Goal: Task Accomplishment & Management: Use online tool/utility

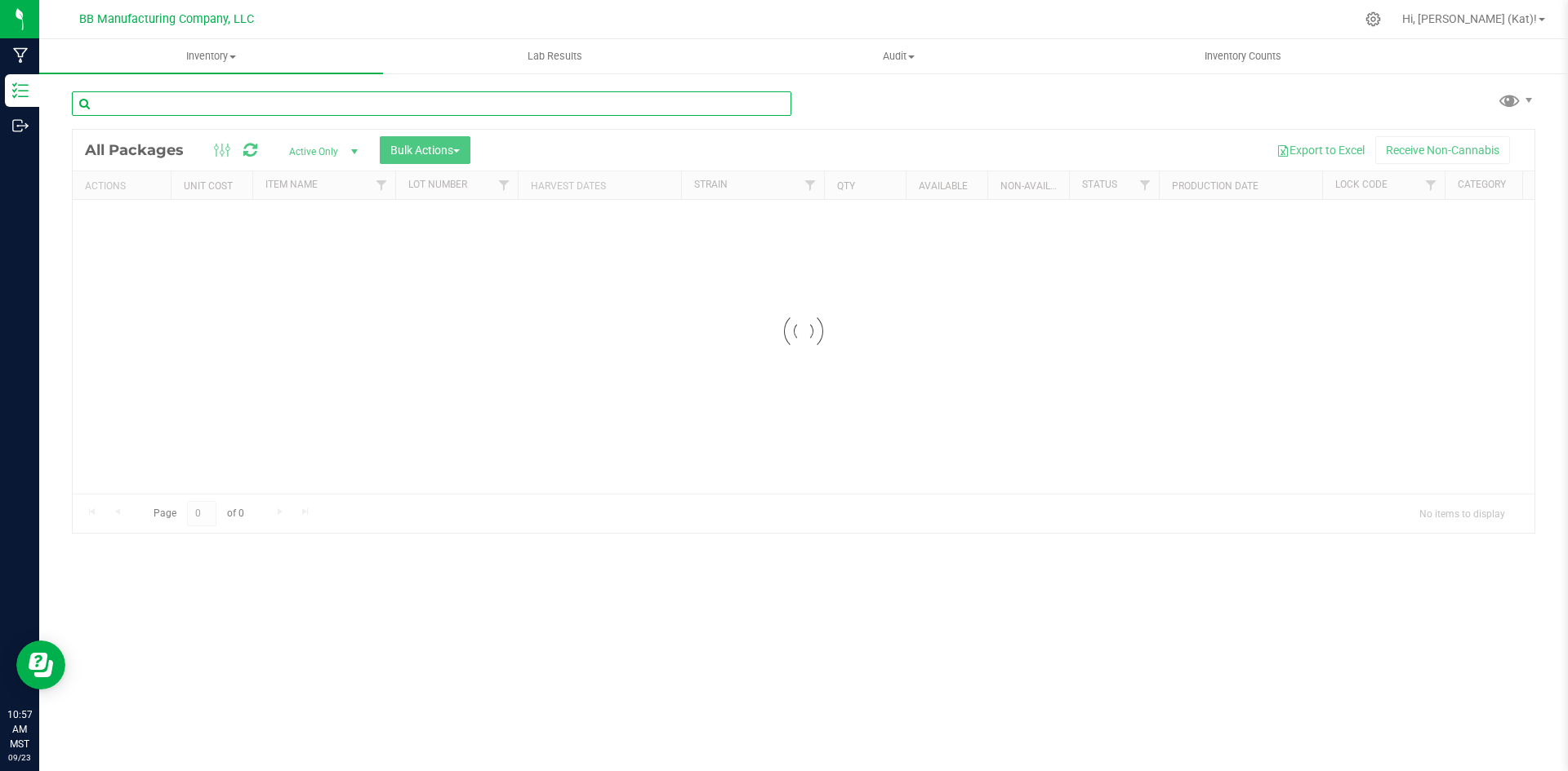
click at [376, 102] on input "text" at bounding box center [432, 103] width 720 height 24
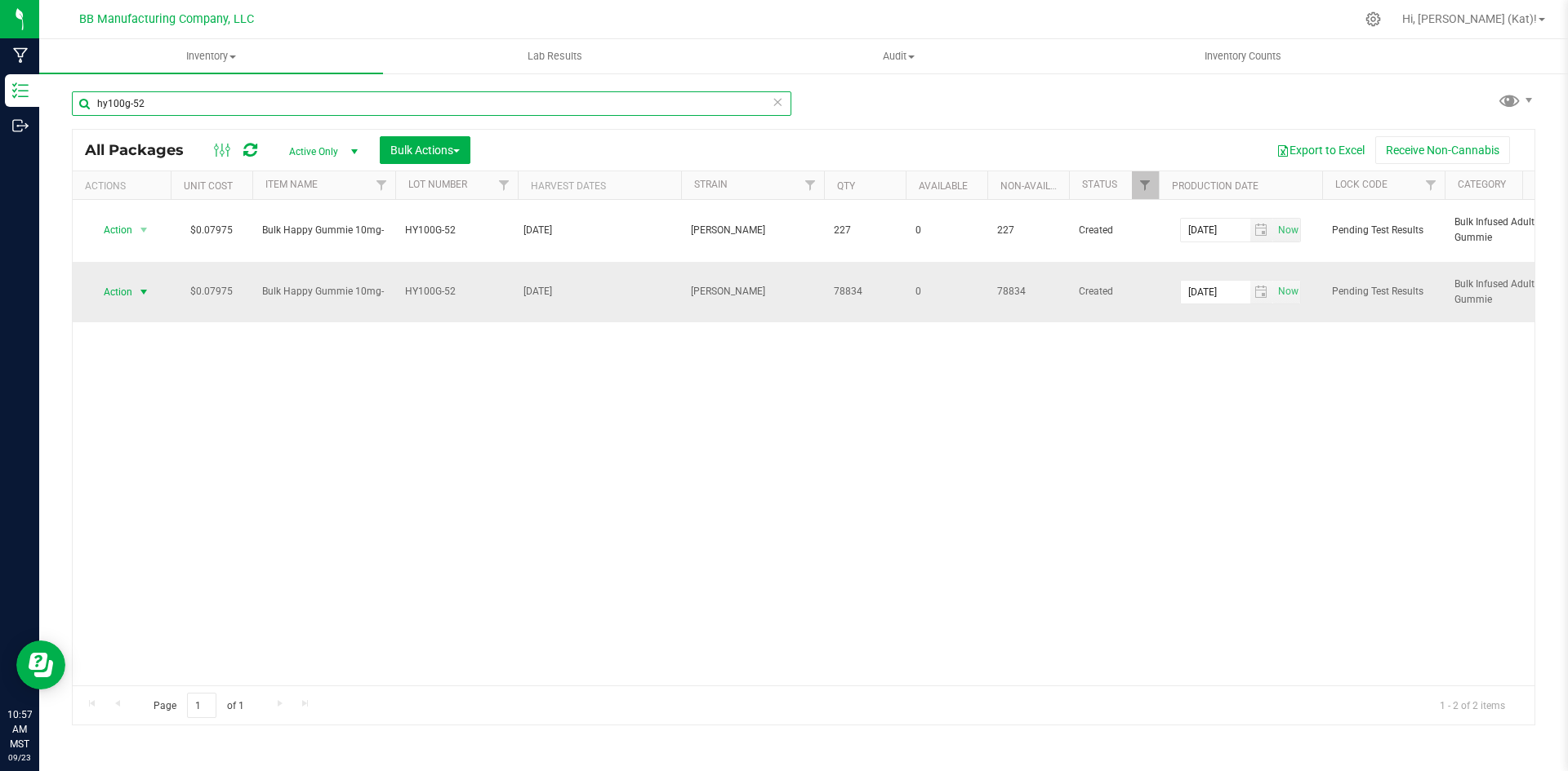
type input "hy100g-52"
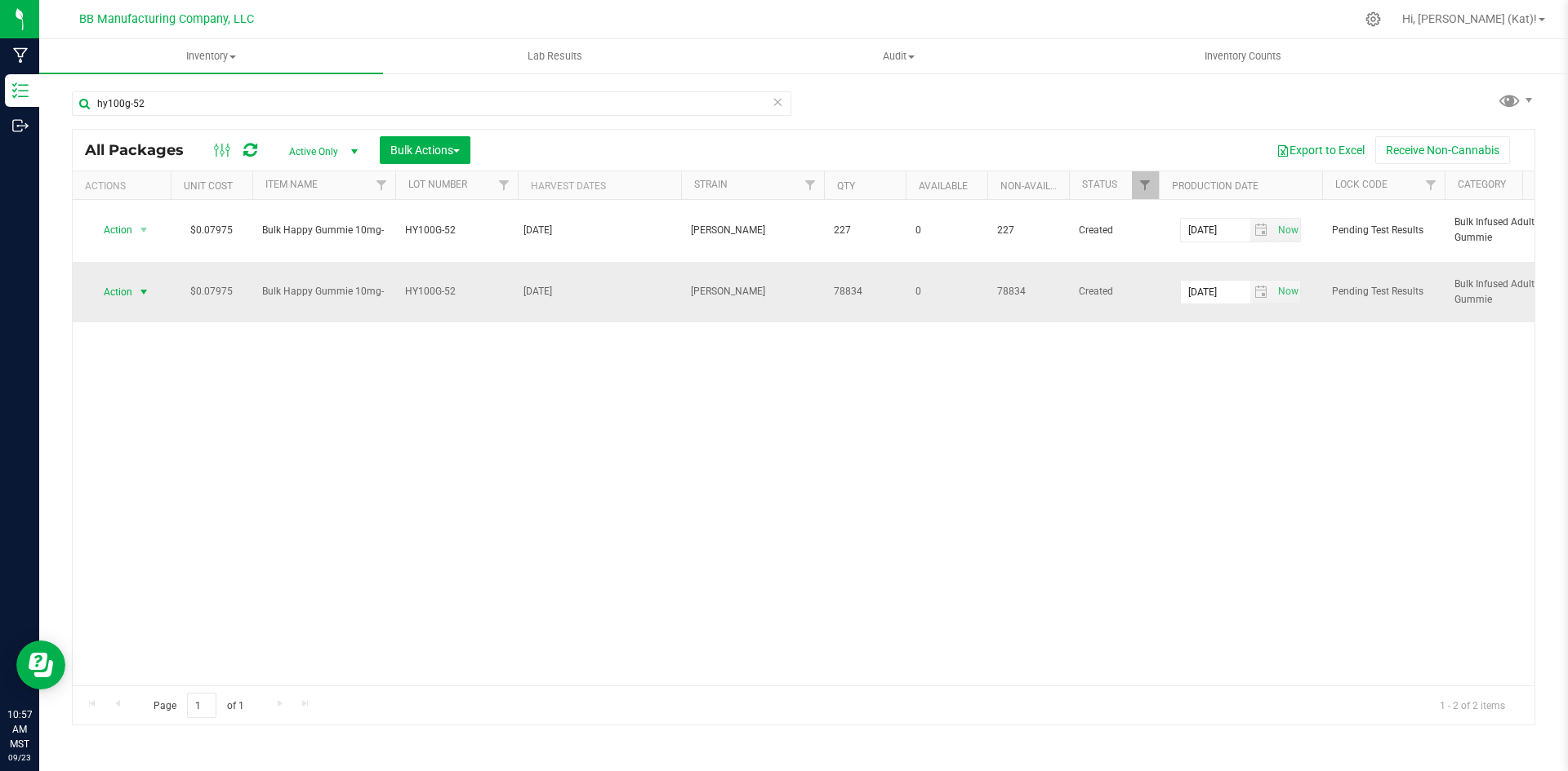
click at [149, 296] on span "select" at bounding box center [144, 292] width 13 height 13
click at [156, 522] on li "Unlock package" at bounding box center [141, 534] width 103 height 24
click at [156, 511] on div "Action Action Edit attributes Global inventory Locate package Mark as sample Pa…" at bounding box center [803, 443] width 1462 height 486
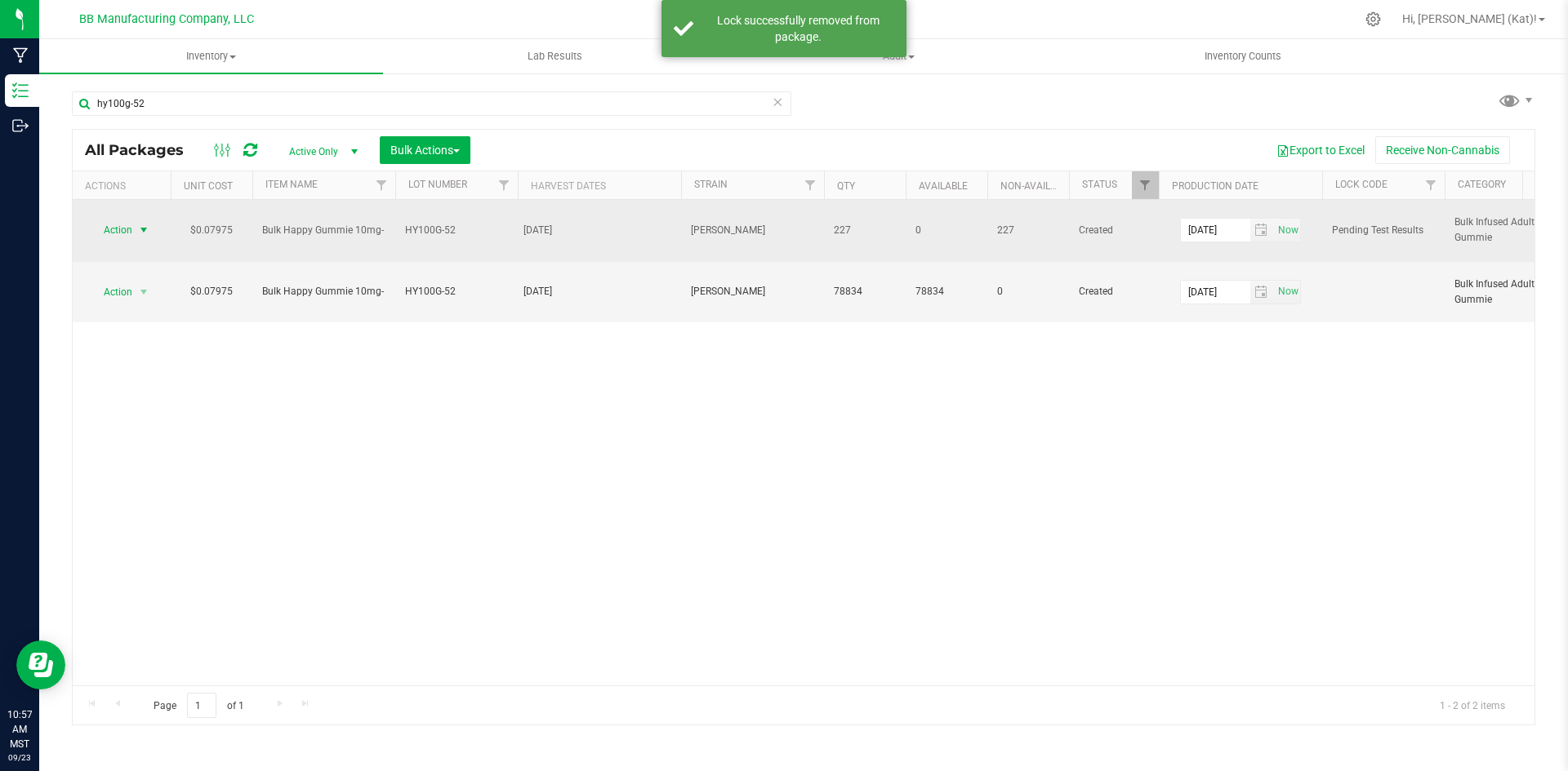
click at [122, 232] on span "Action" at bounding box center [110, 229] width 44 height 22
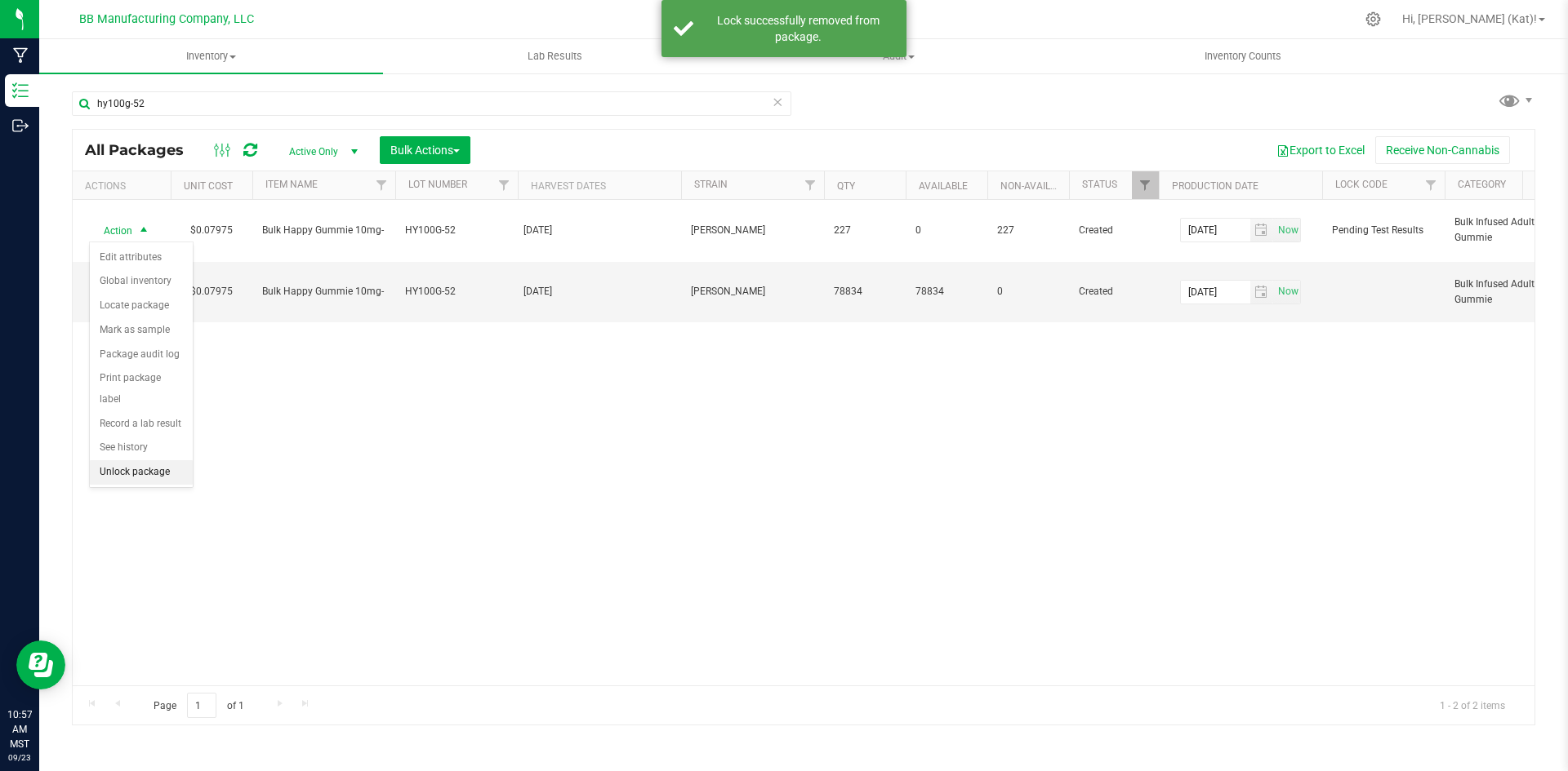
click at [168, 461] on li "Unlock package" at bounding box center [141, 472] width 103 height 24
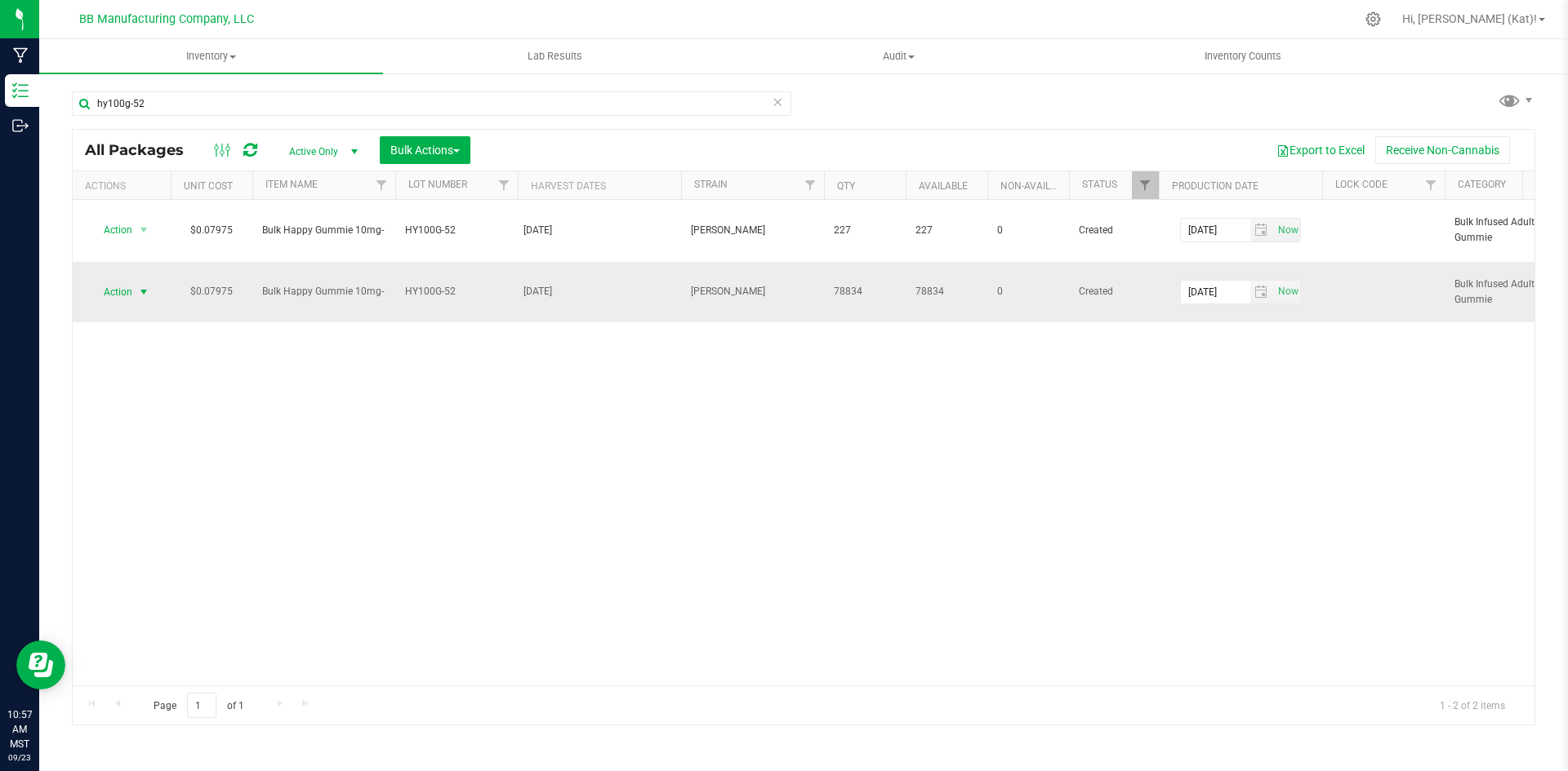
drag, startPoint x: 130, startPoint y: 276, endPoint x: 135, endPoint y: 295, distance: 19.6
click at [135, 295] on span "select" at bounding box center [144, 292] width 21 height 22
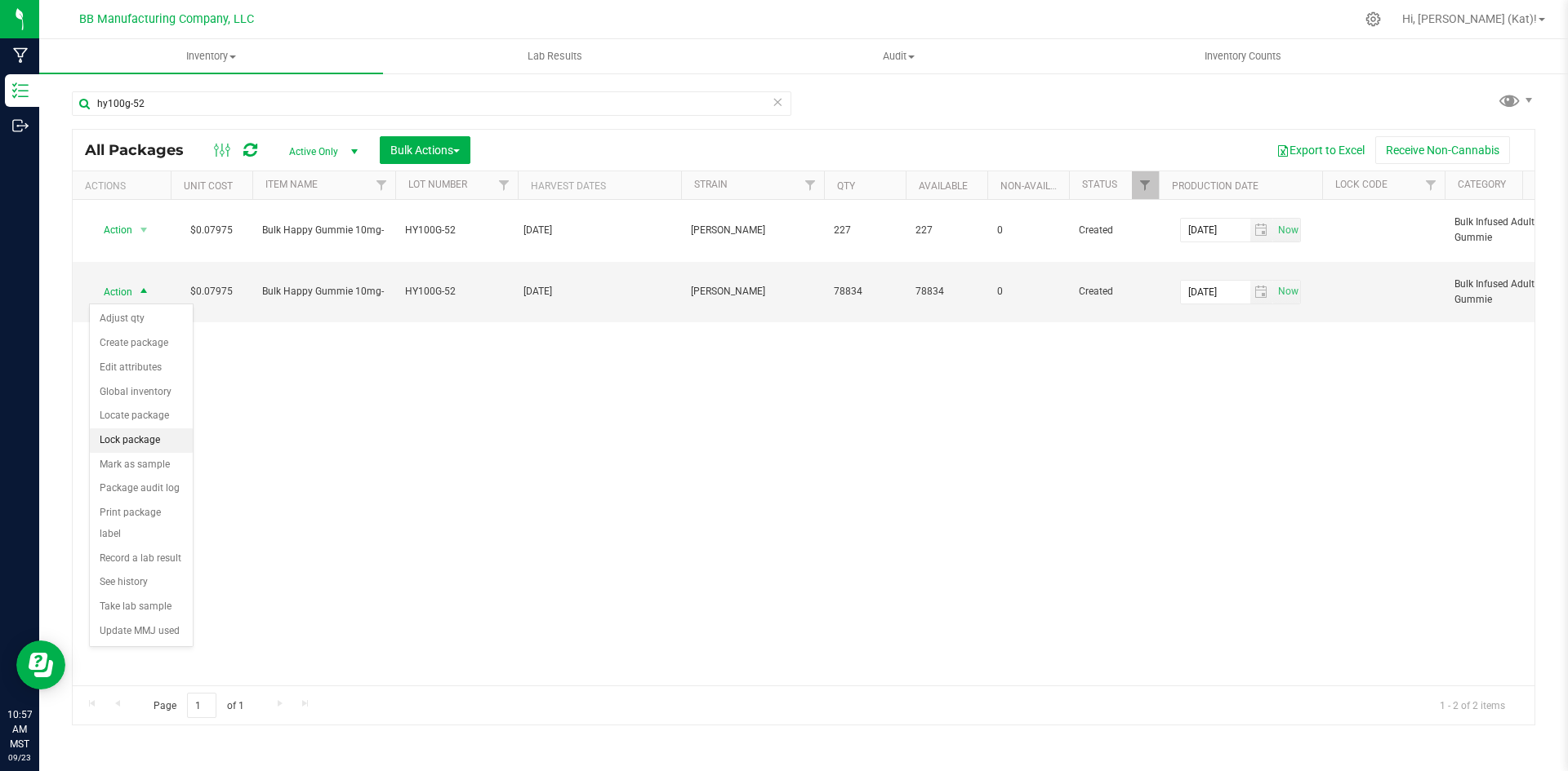
click at [141, 447] on li "Lock package" at bounding box center [141, 440] width 103 height 24
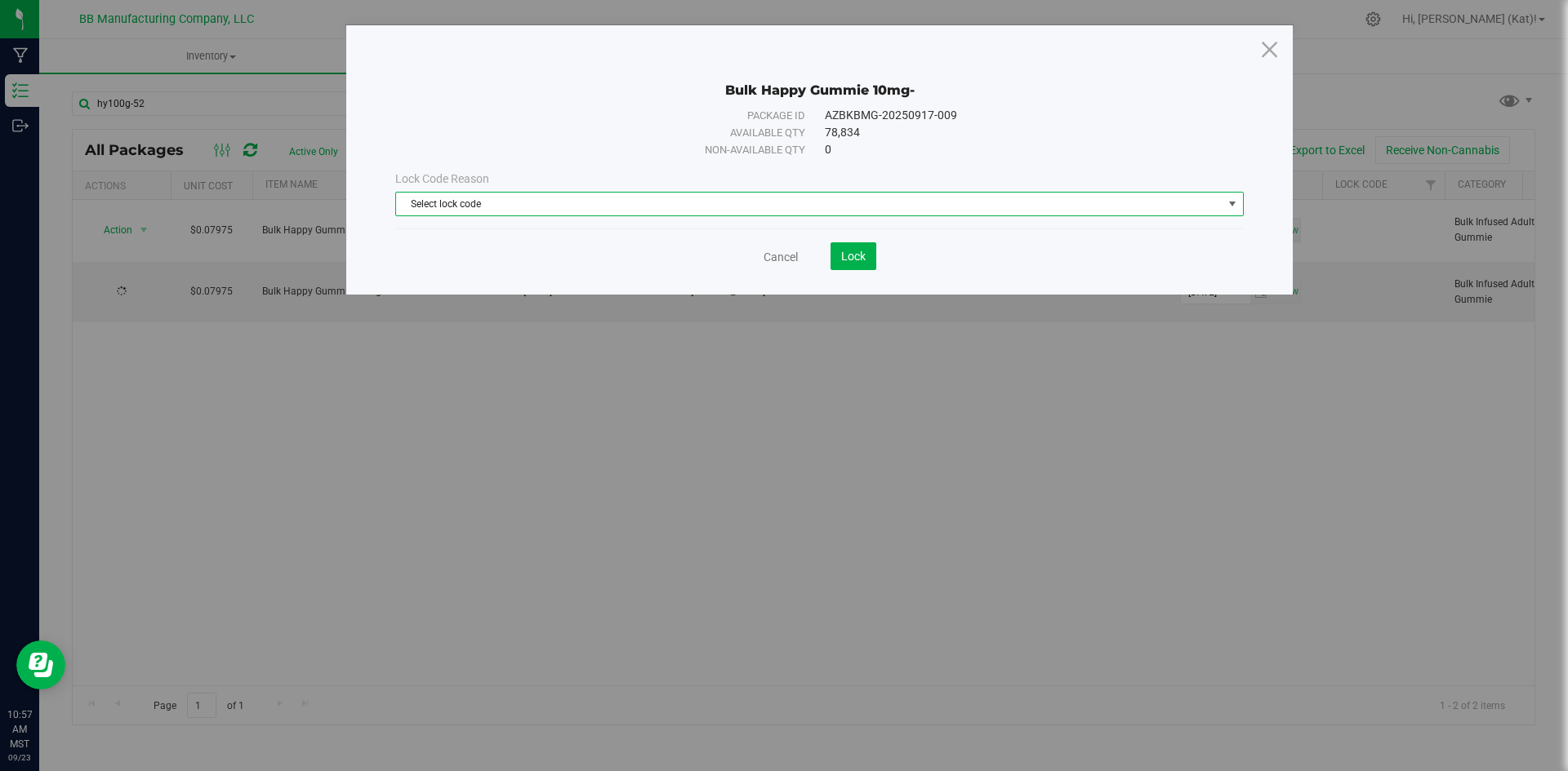
click at [677, 208] on span "Select lock code" at bounding box center [809, 203] width 827 height 22
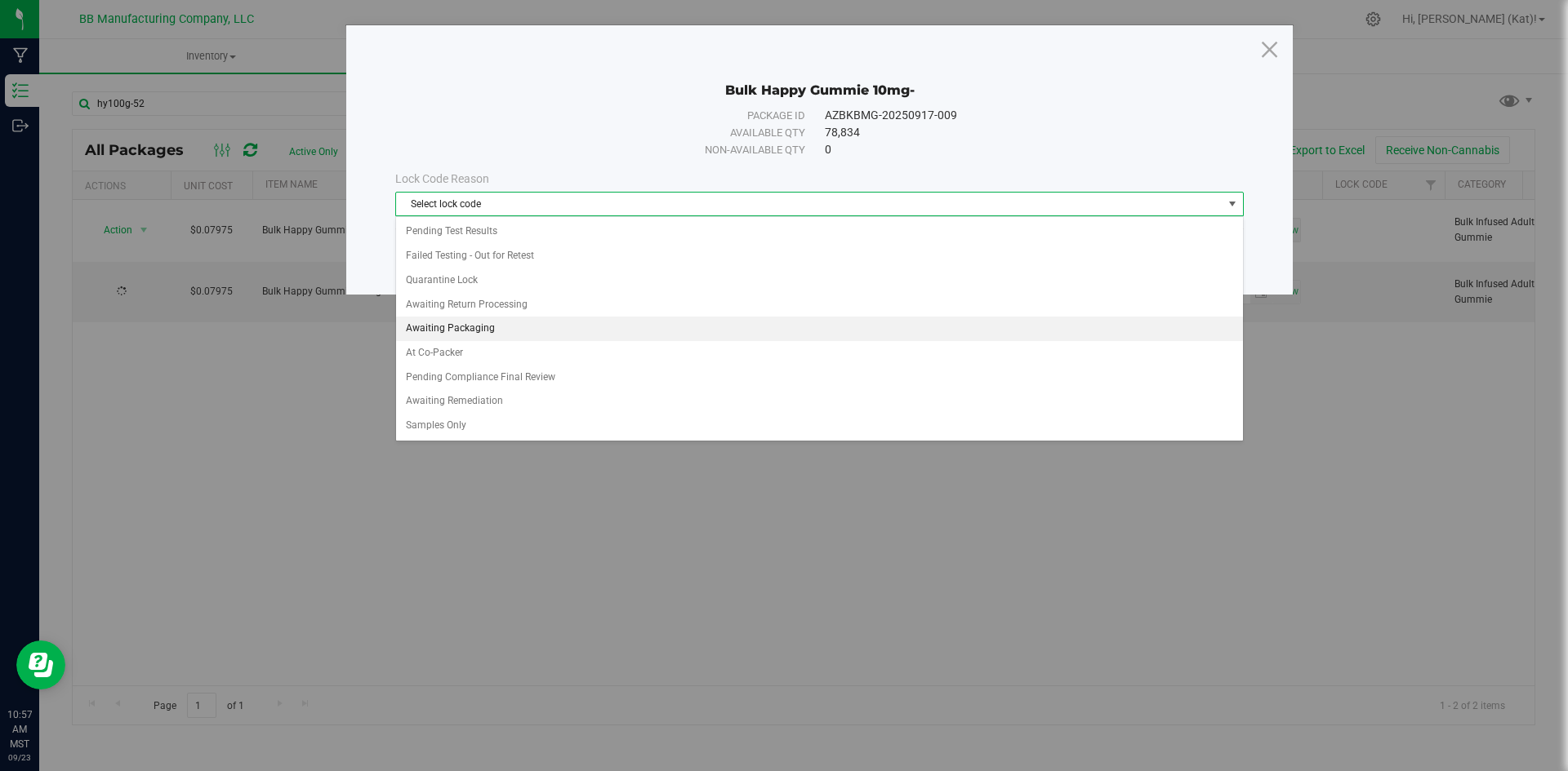
click at [488, 320] on li "Awaiting Packaging" at bounding box center [819, 329] width 846 height 24
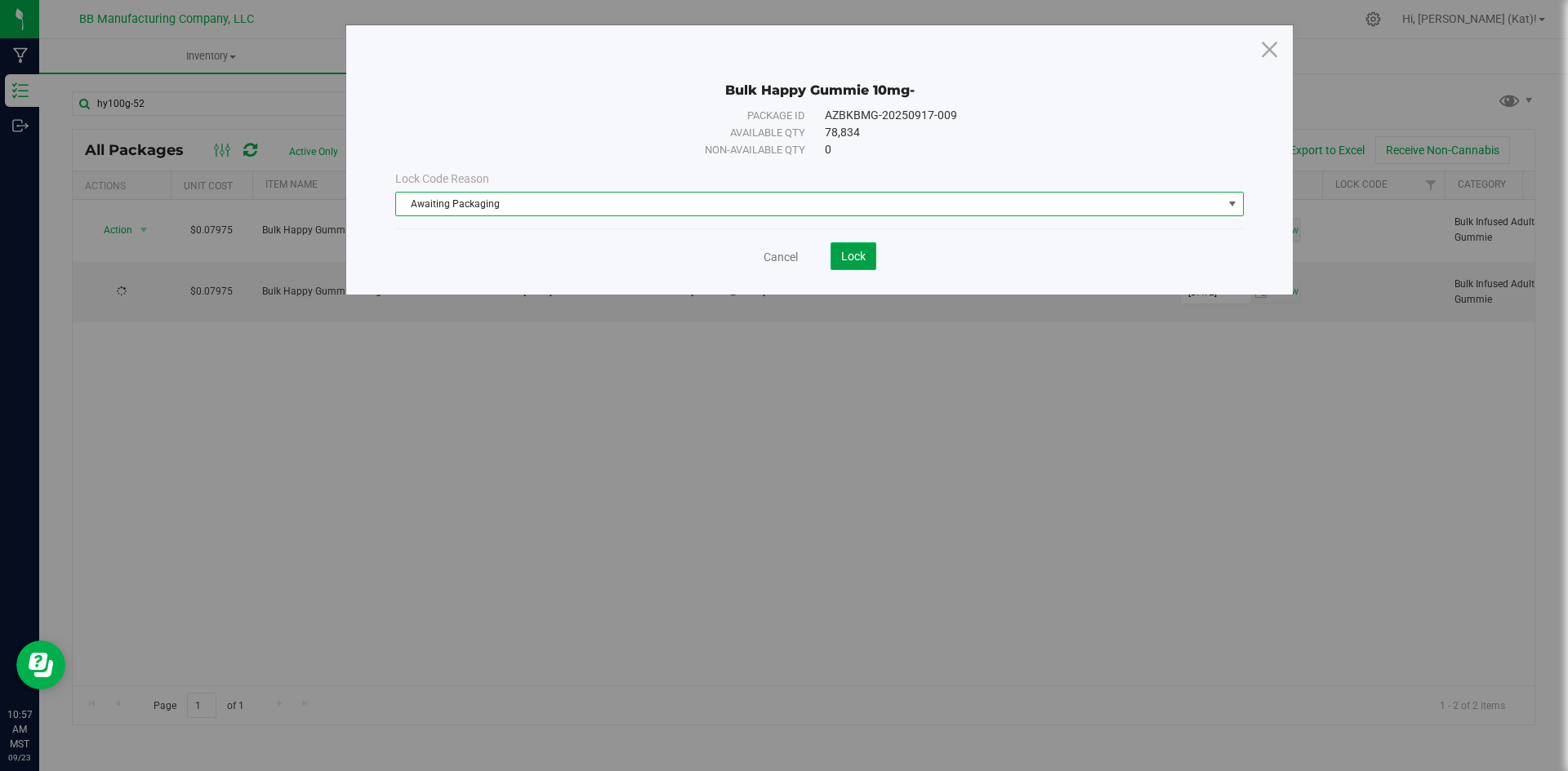
click at [846, 260] on span "Lock" at bounding box center [853, 256] width 24 height 13
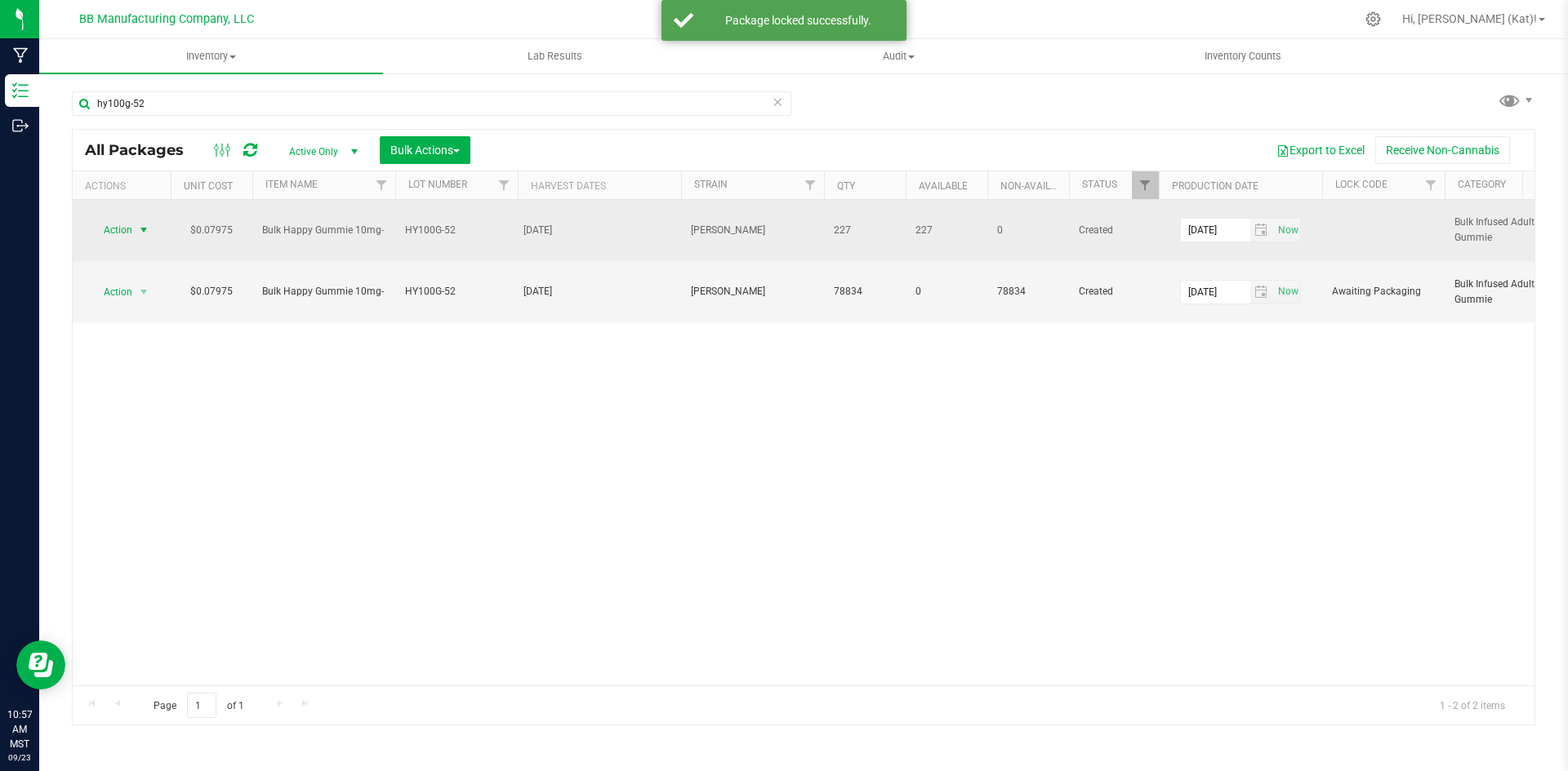
click at [148, 232] on span "select" at bounding box center [144, 229] width 13 height 13
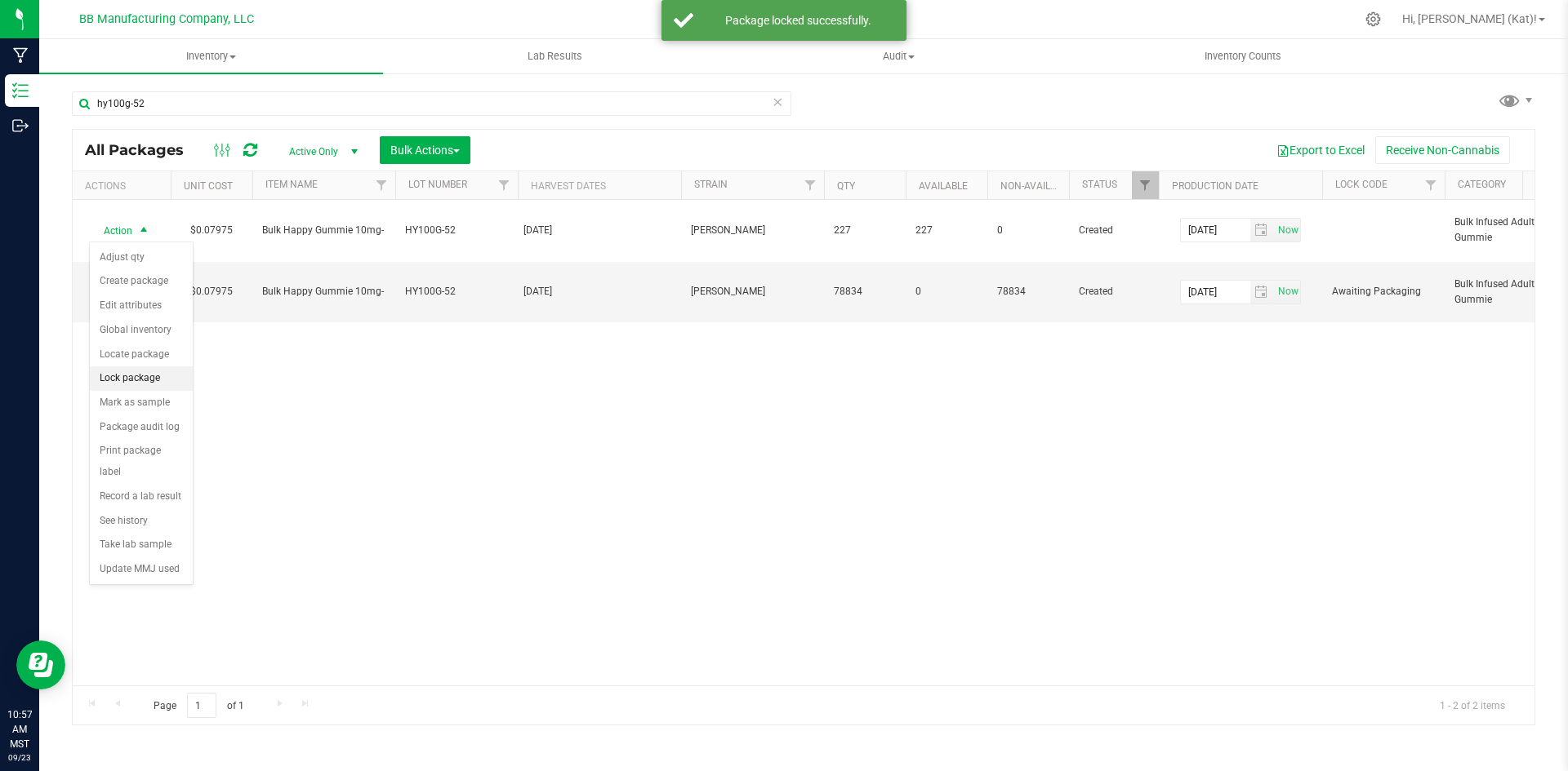
click at [133, 376] on li "Lock package" at bounding box center [141, 379] width 103 height 24
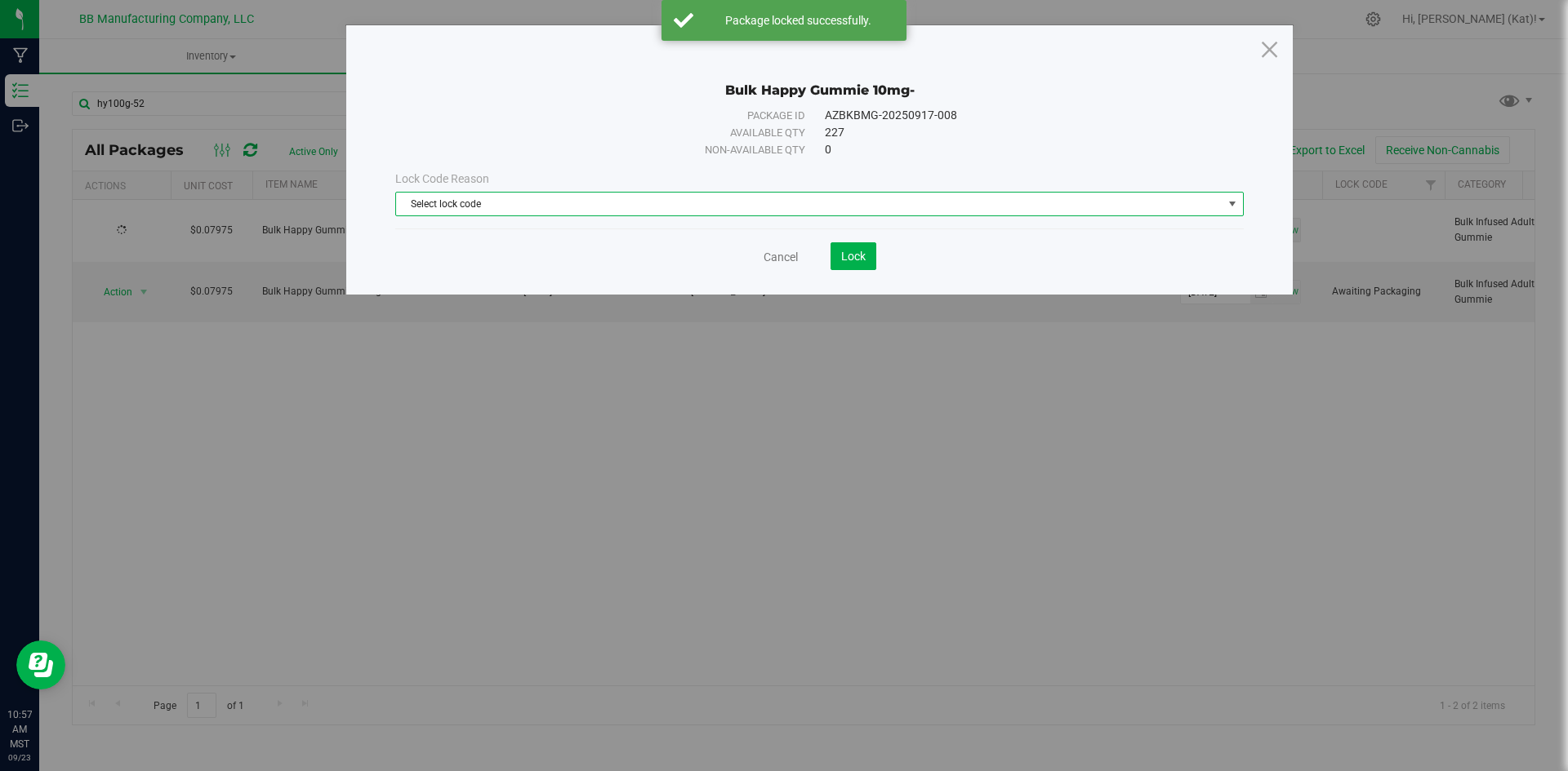
click at [766, 196] on span "Select lock code" at bounding box center [809, 203] width 827 height 22
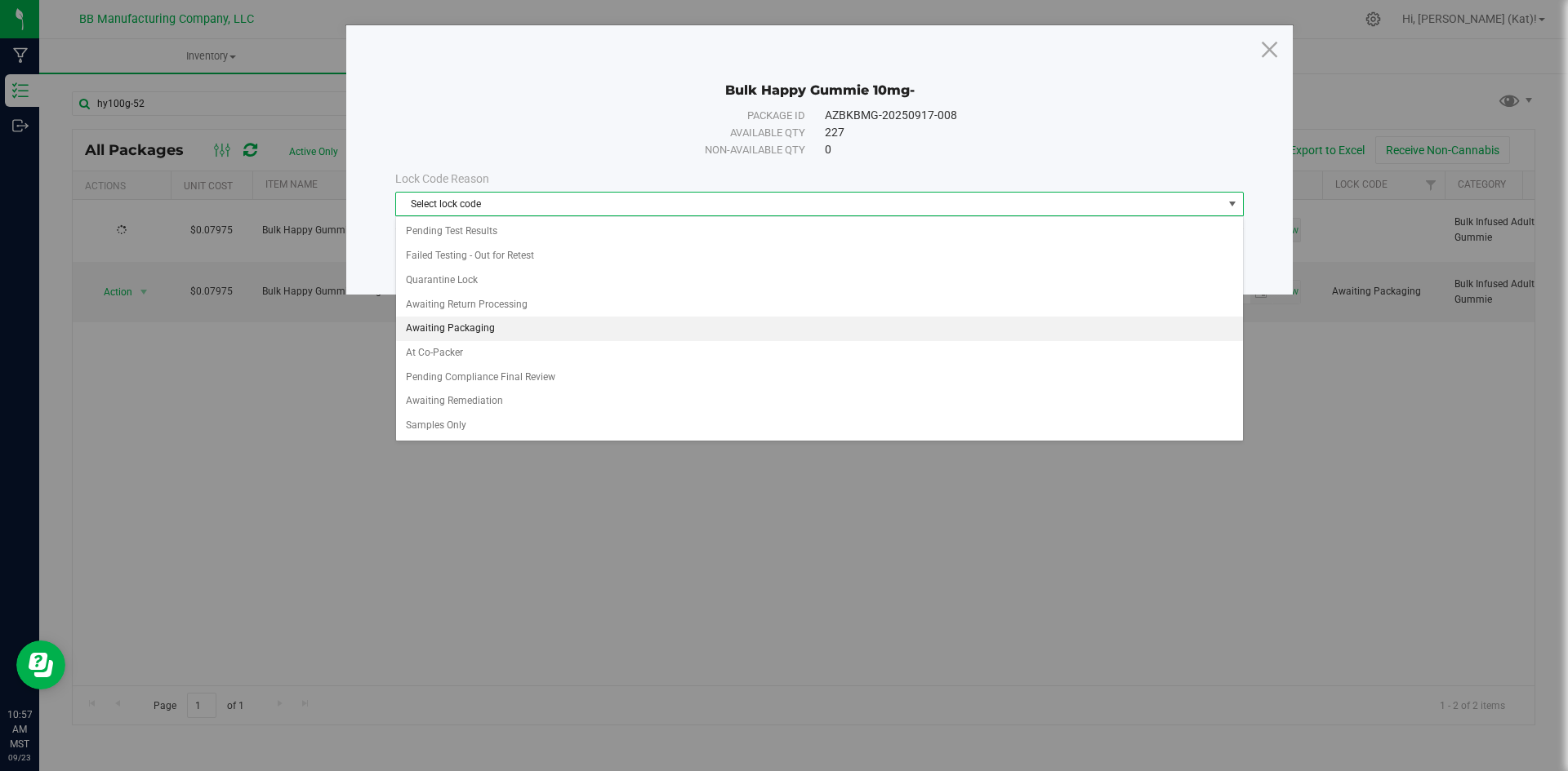
click at [517, 319] on li "Awaiting Packaging" at bounding box center [819, 329] width 846 height 24
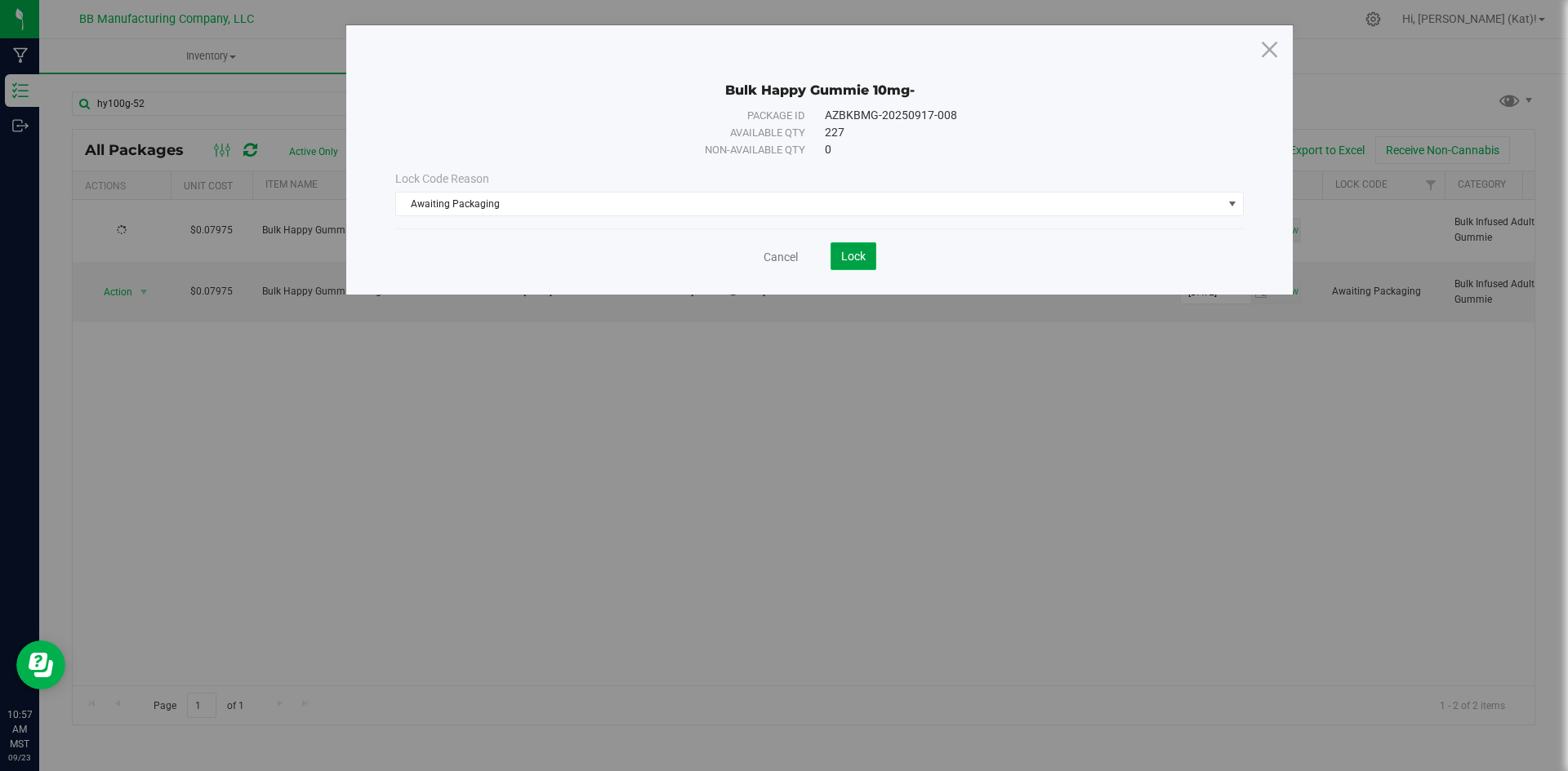
click at [863, 253] on span "Lock" at bounding box center [853, 256] width 24 height 13
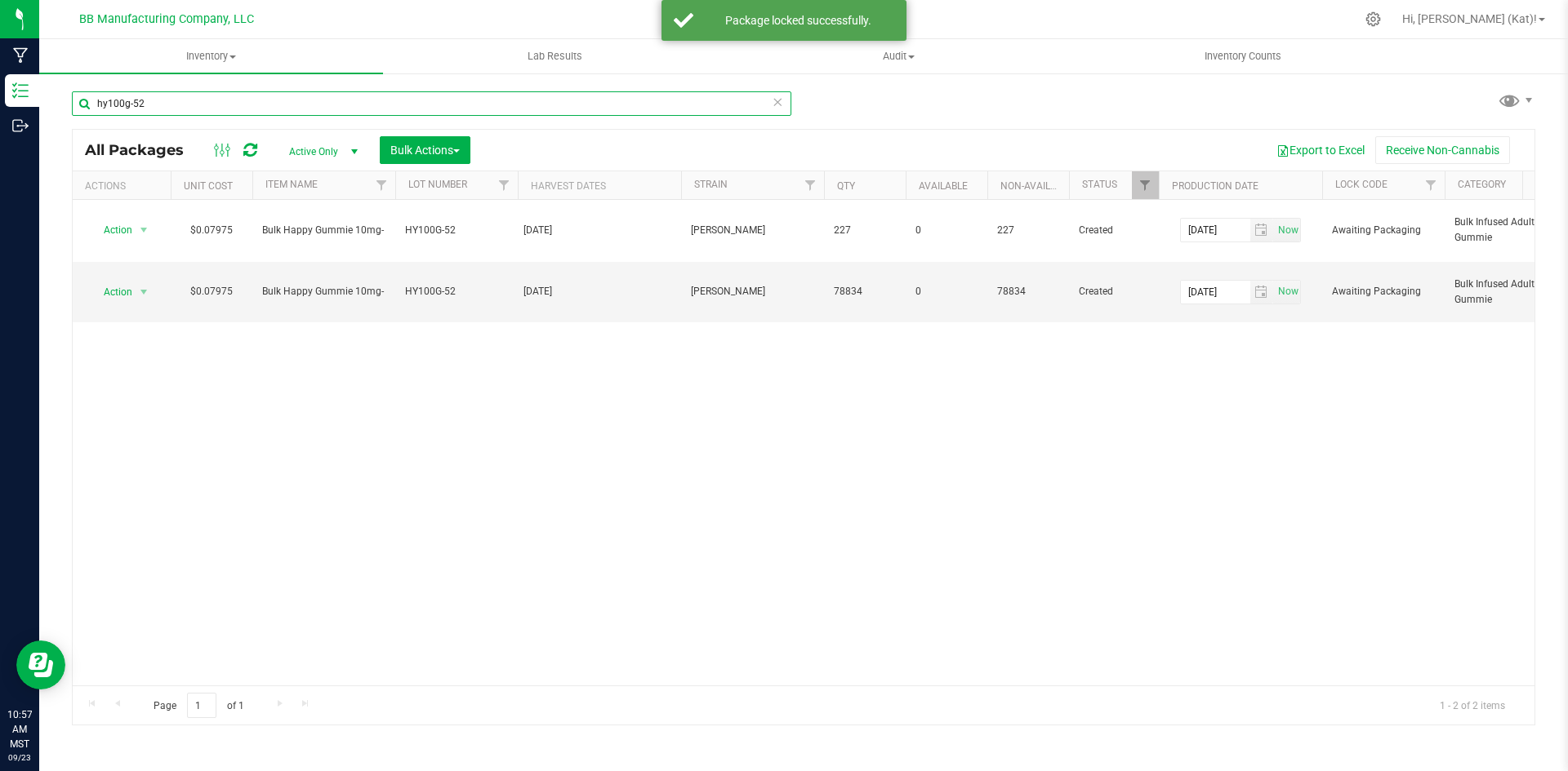
click at [348, 109] on input "hy100g-52" at bounding box center [432, 103] width 720 height 24
type input "st100g-41"
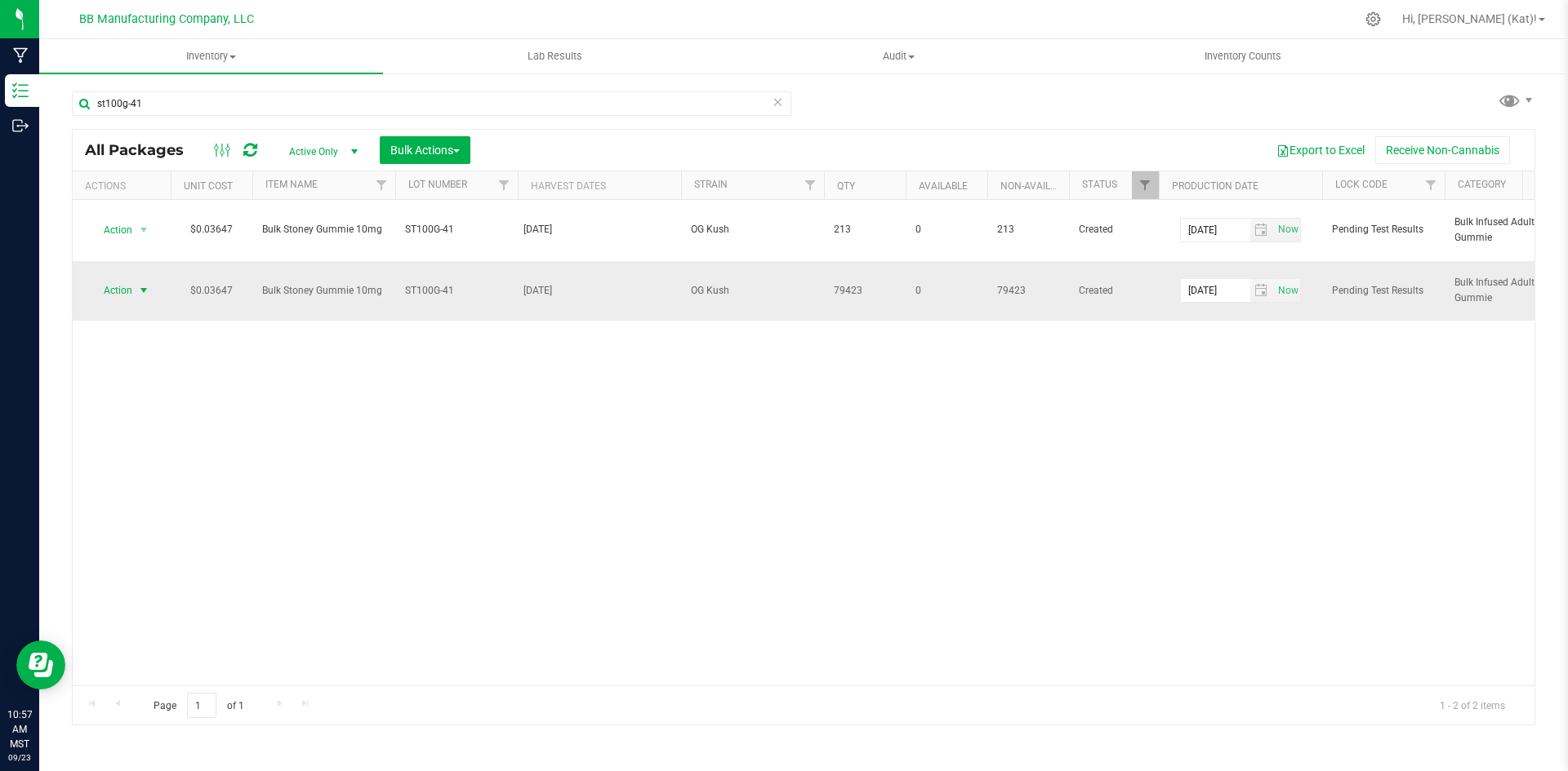
click at [134, 279] on span "select" at bounding box center [144, 290] width 21 height 22
click at [163, 499] on li "Unlock package" at bounding box center [141, 510] width 103 height 24
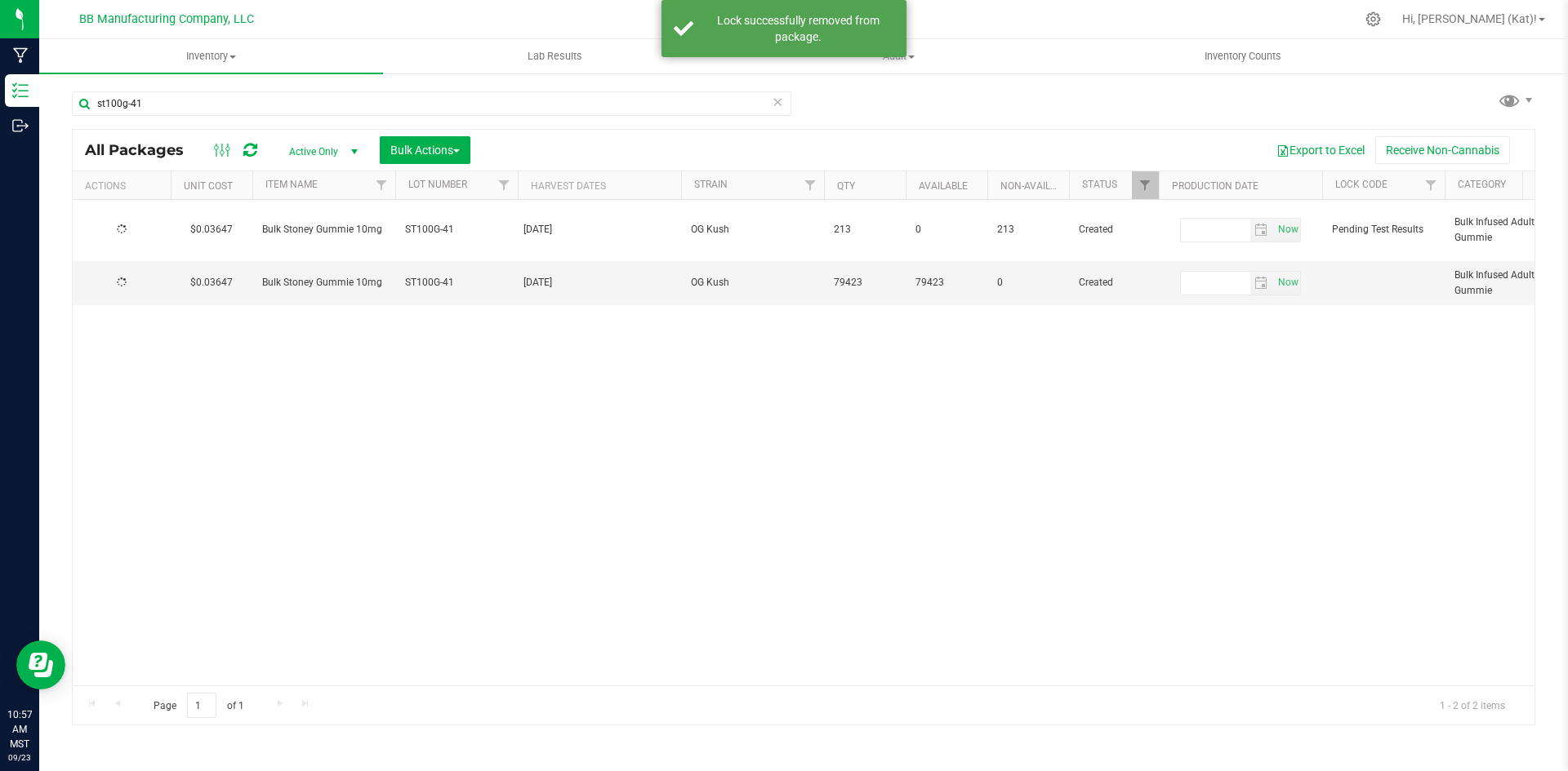
type input "[DATE]"
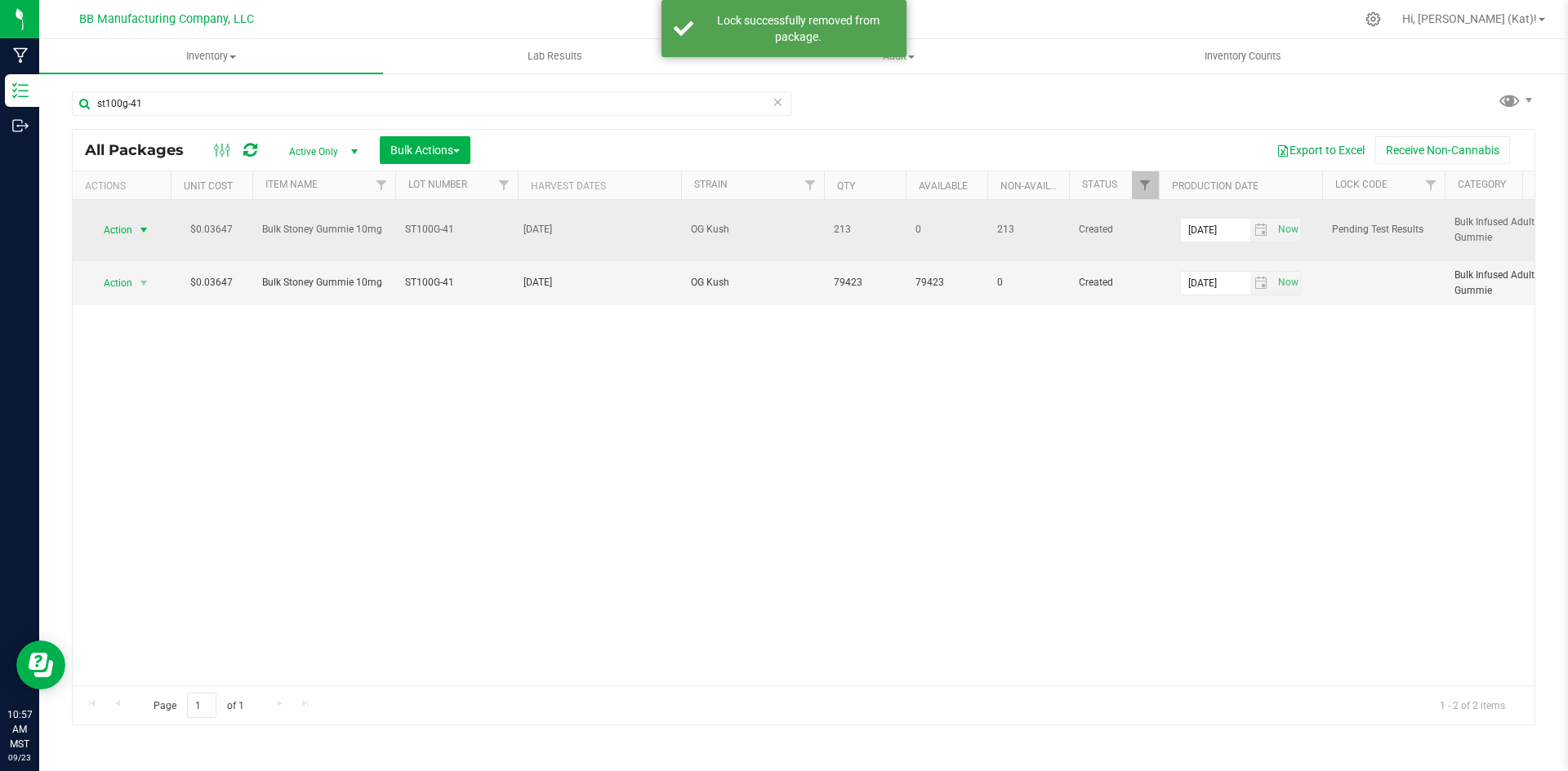
click at [127, 226] on span "Action" at bounding box center [110, 229] width 44 height 22
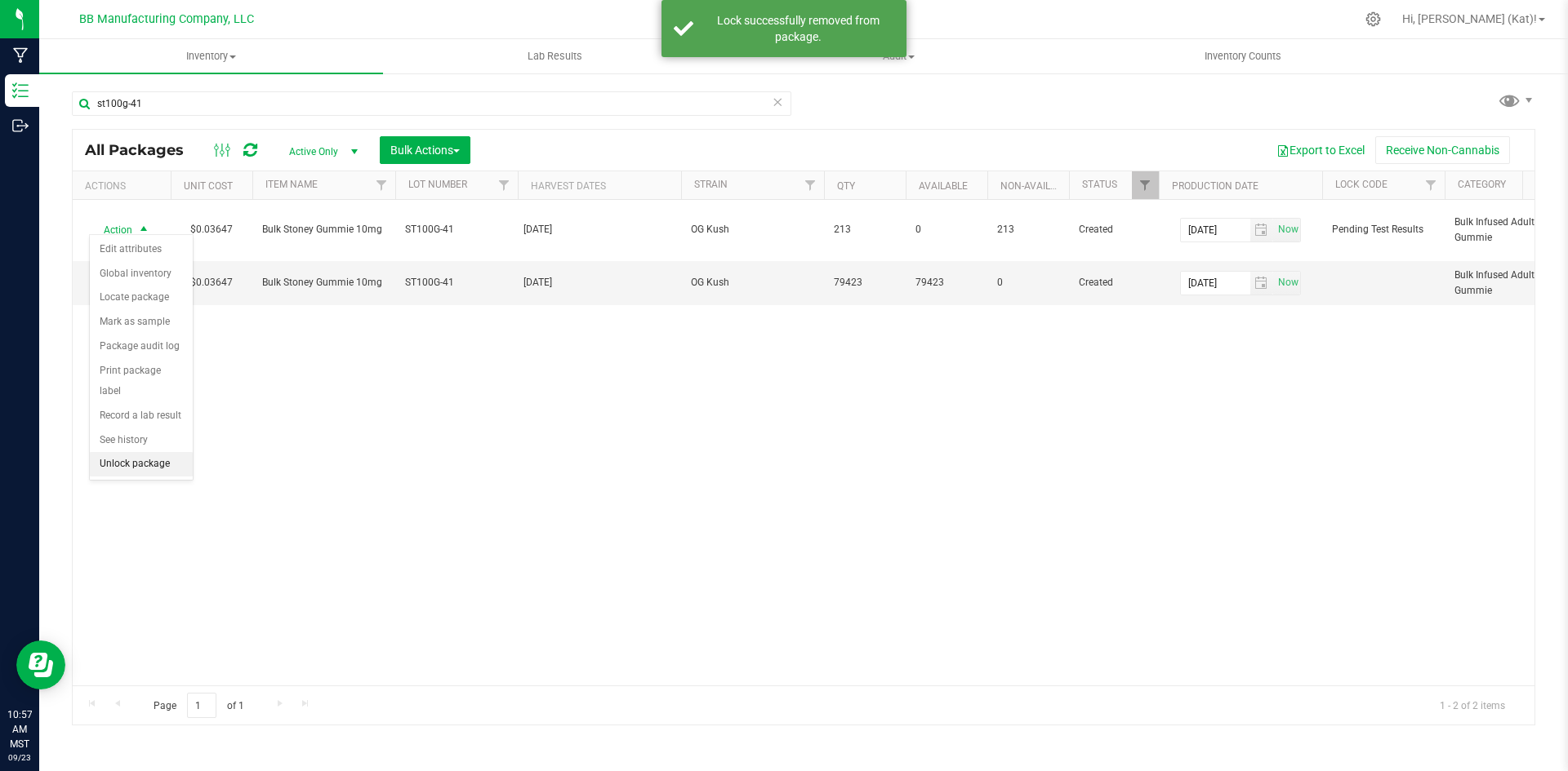
click at [157, 452] on li "Unlock package" at bounding box center [141, 464] width 103 height 24
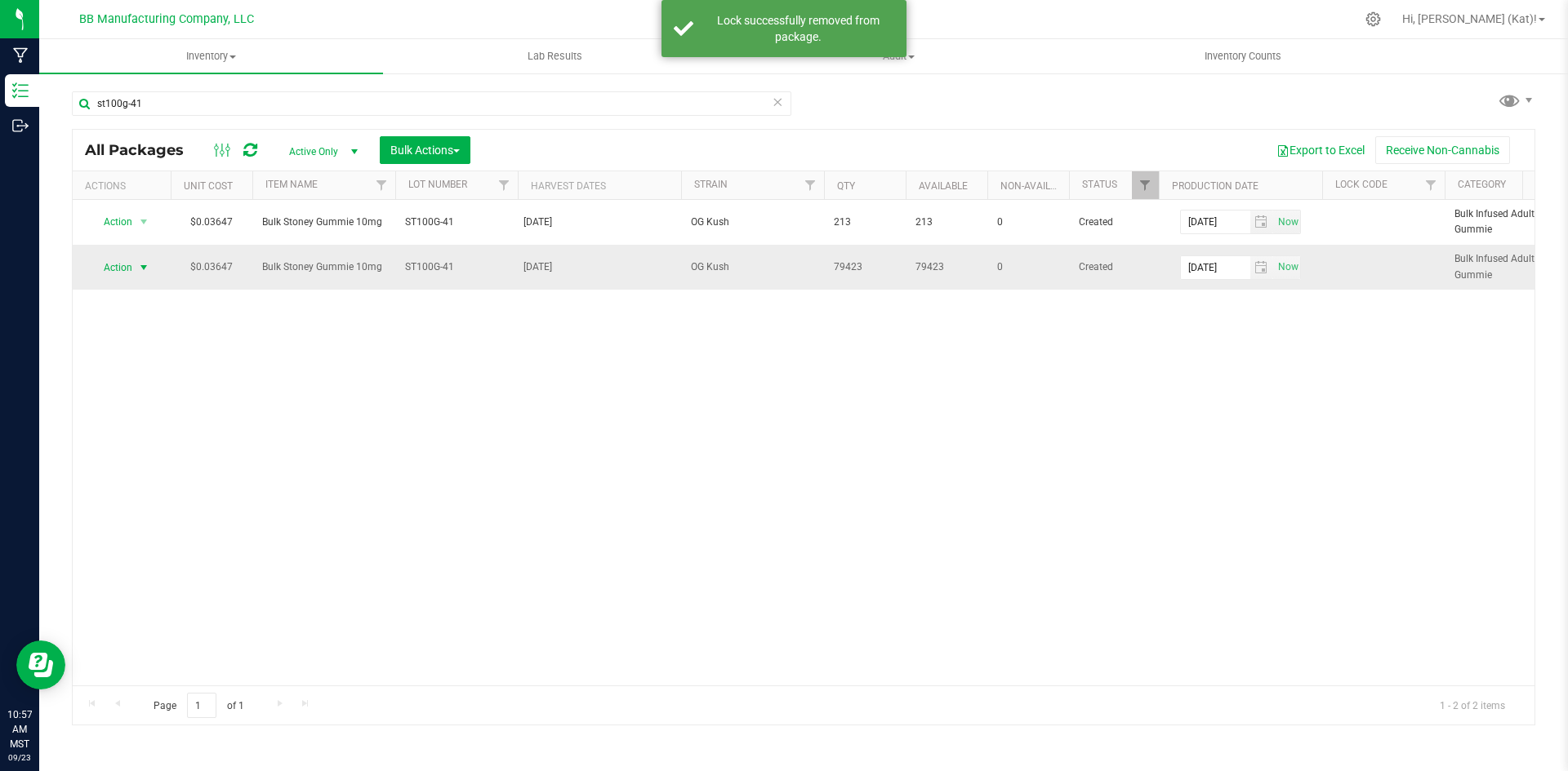
click at [135, 267] on span "select" at bounding box center [144, 267] width 21 height 22
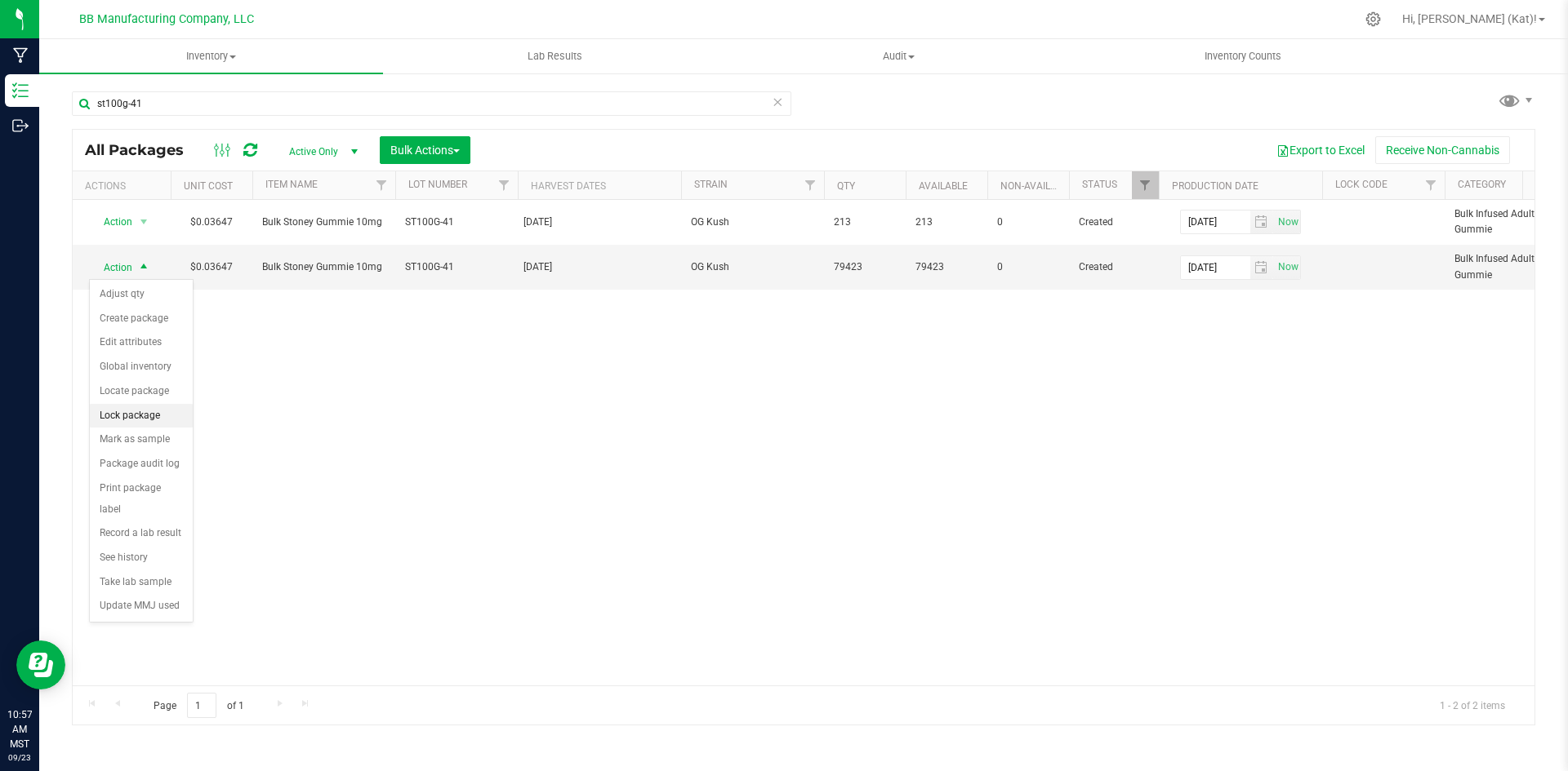
click at [157, 420] on li "Lock package" at bounding box center [141, 416] width 103 height 24
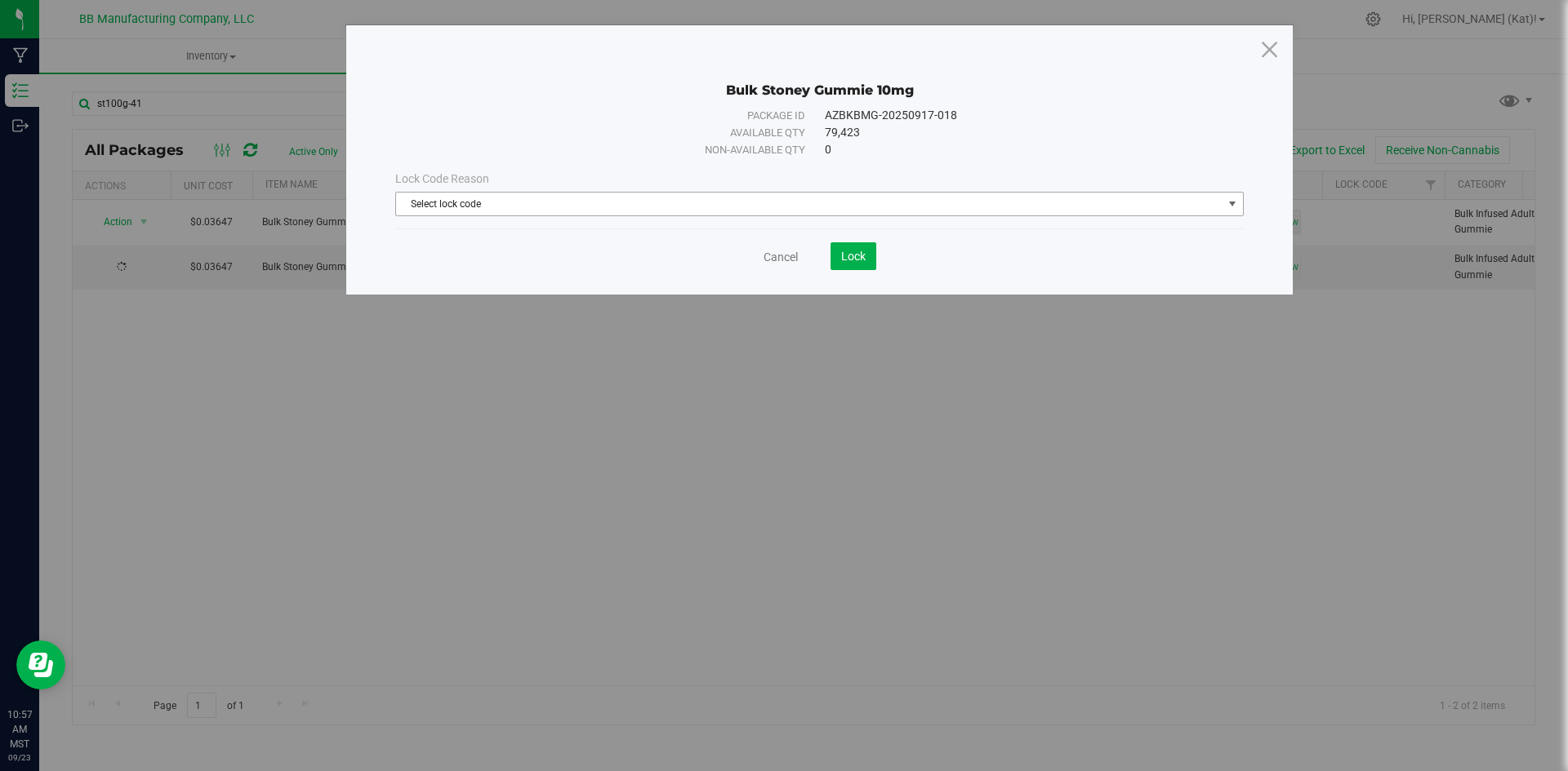
click at [507, 206] on span "Select lock code" at bounding box center [809, 203] width 827 height 22
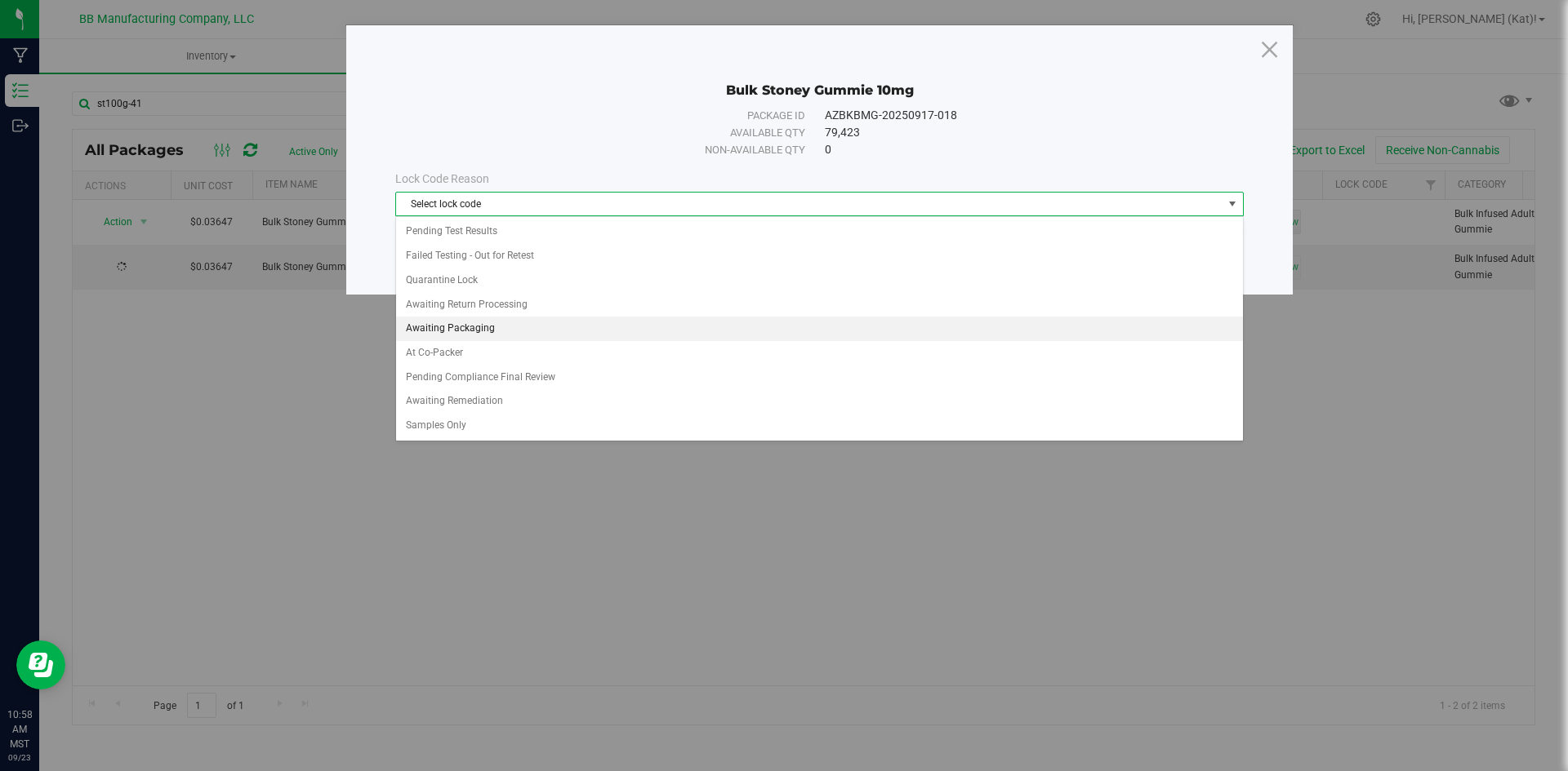
click at [477, 323] on li "Awaiting Packaging" at bounding box center [819, 329] width 846 height 24
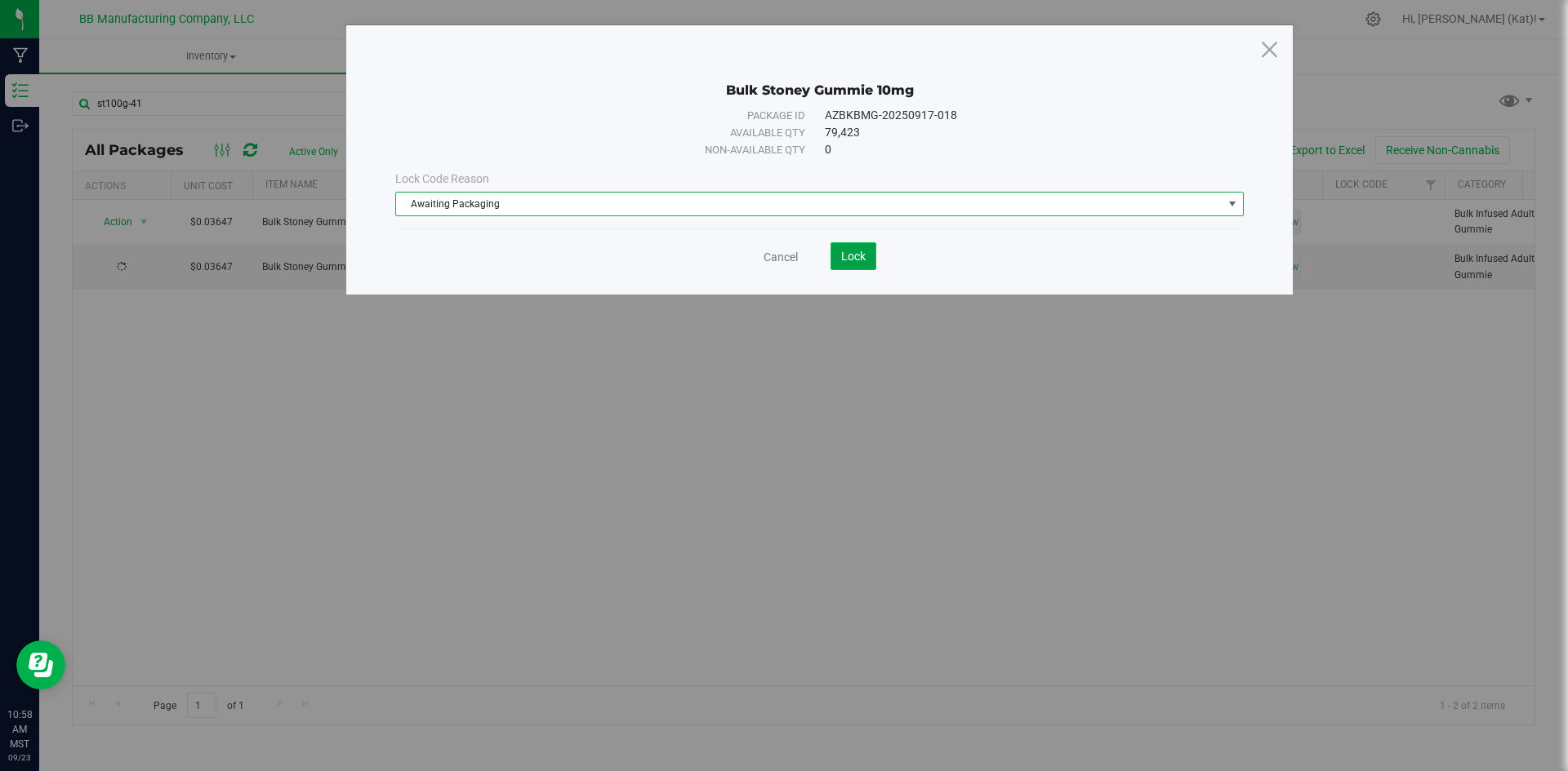
click at [866, 254] on button "Lock" at bounding box center [853, 256] width 46 height 27
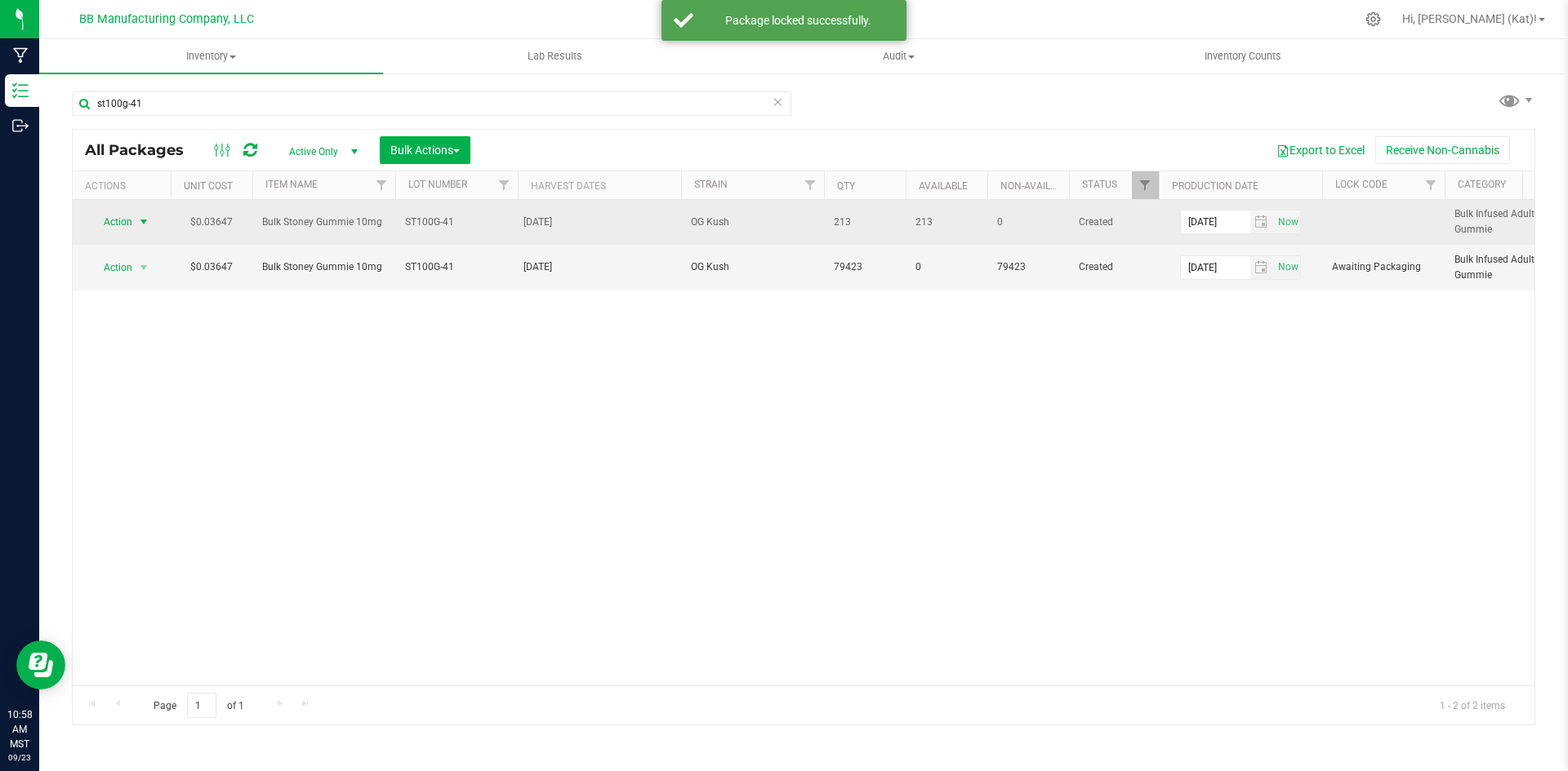
click at [138, 221] on span "select" at bounding box center [144, 222] width 13 height 13
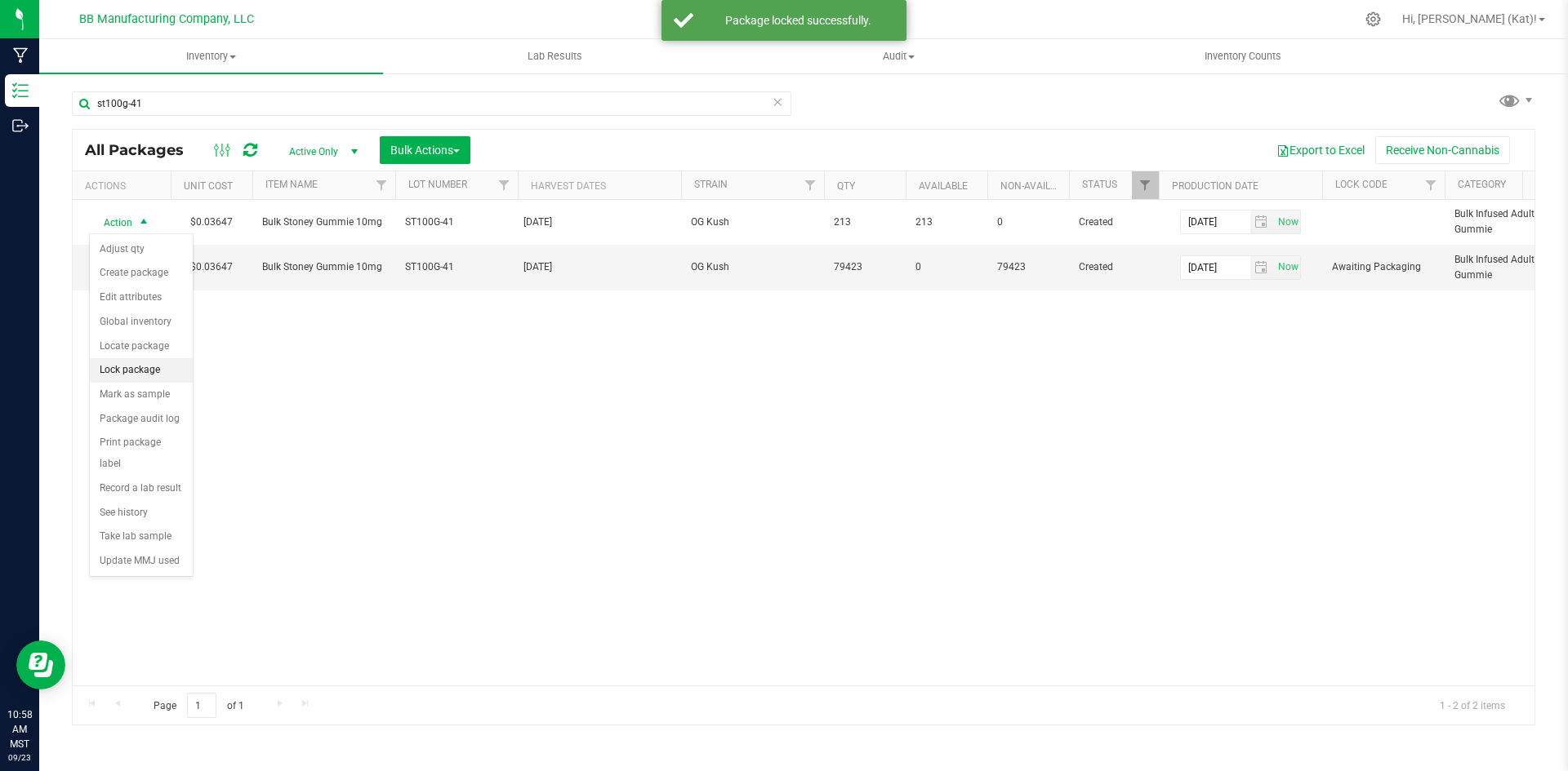
click at [157, 368] on li "Lock package" at bounding box center [141, 370] width 103 height 24
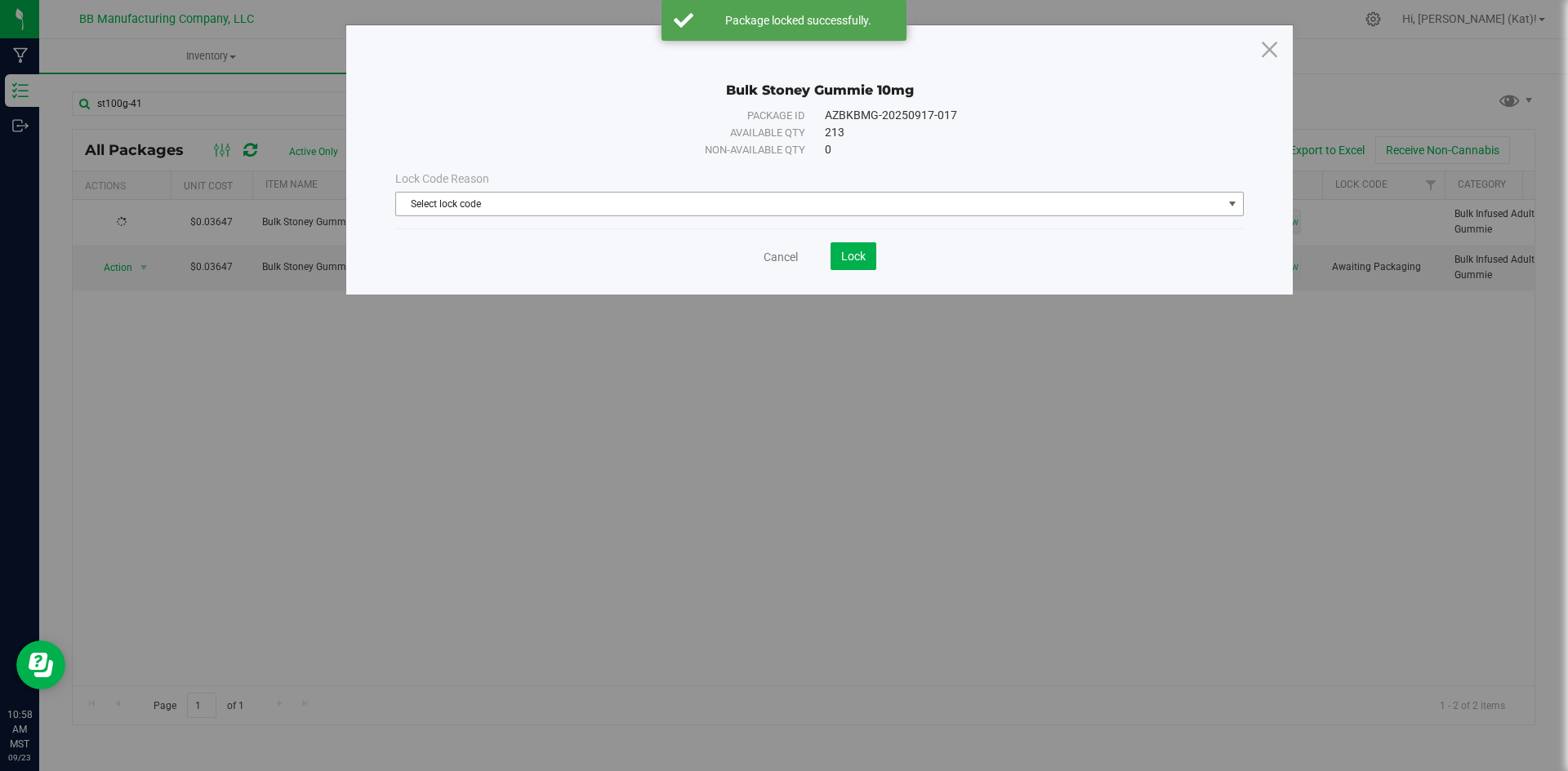
click at [722, 203] on span "Select lock code" at bounding box center [809, 203] width 827 height 22
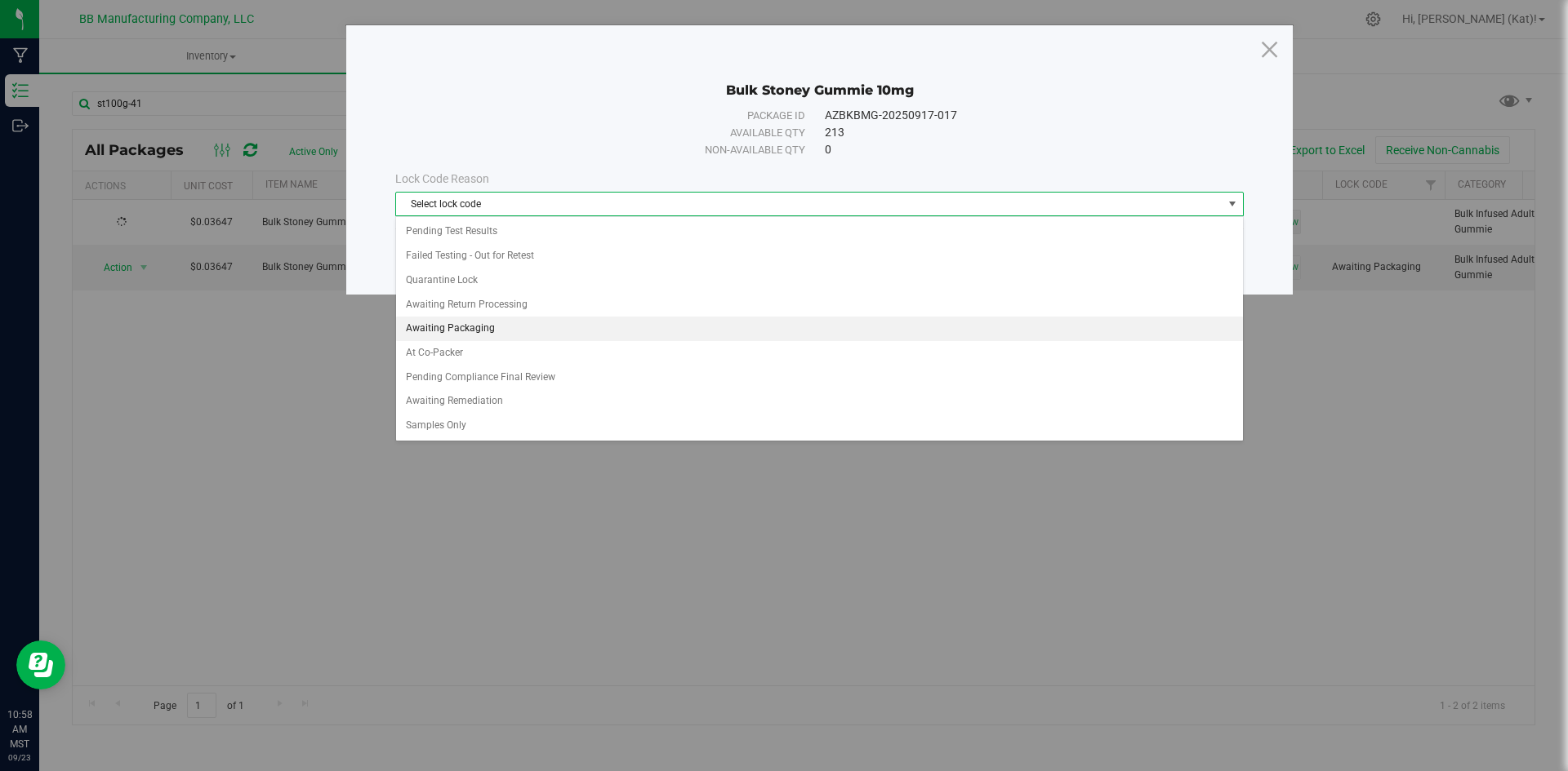
click at [490, 327] on li "Awaiting Packaging" at bounding box center [819, 329] width 846 height 24
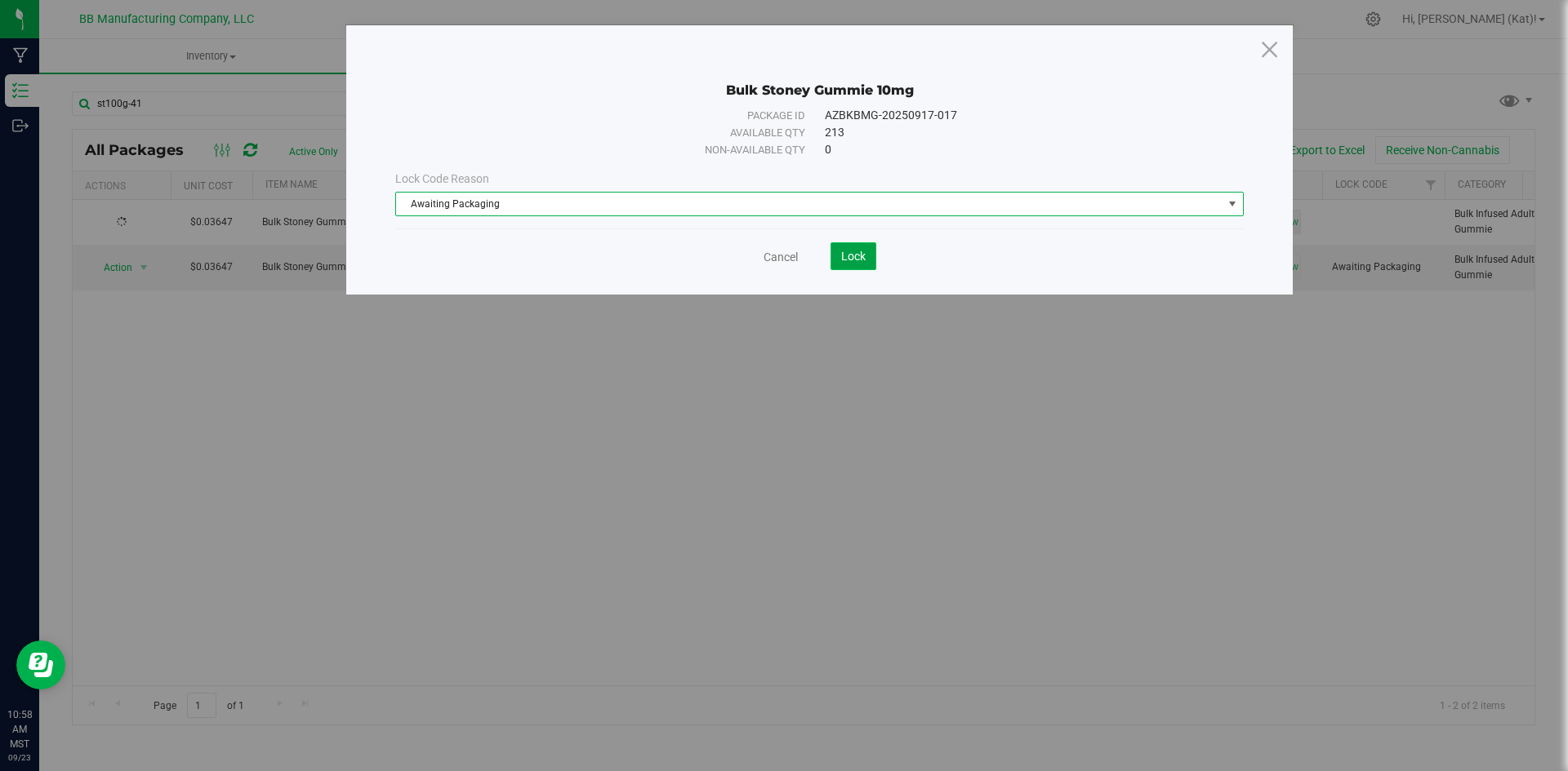
click at [842, 257] on span "Lock" at bounding box center [853, 256] width 24 height 13
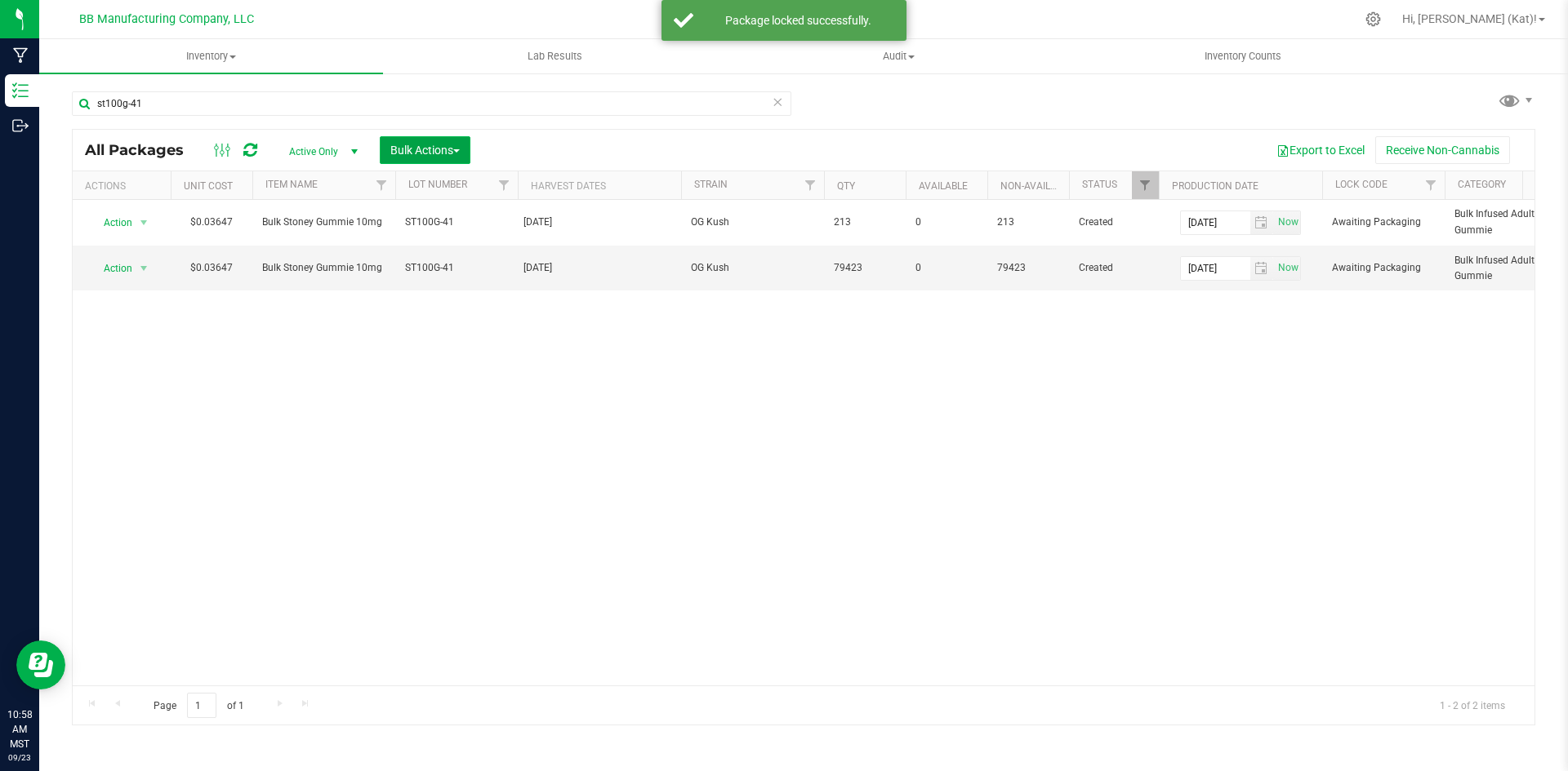
click at [439, 153] on span "Bulk Actions" at bounding box center [425, 149] width 69 height 13
click at [482, 271] on div "Locate packages" at bounding box center [441, 279] width 104 height 26
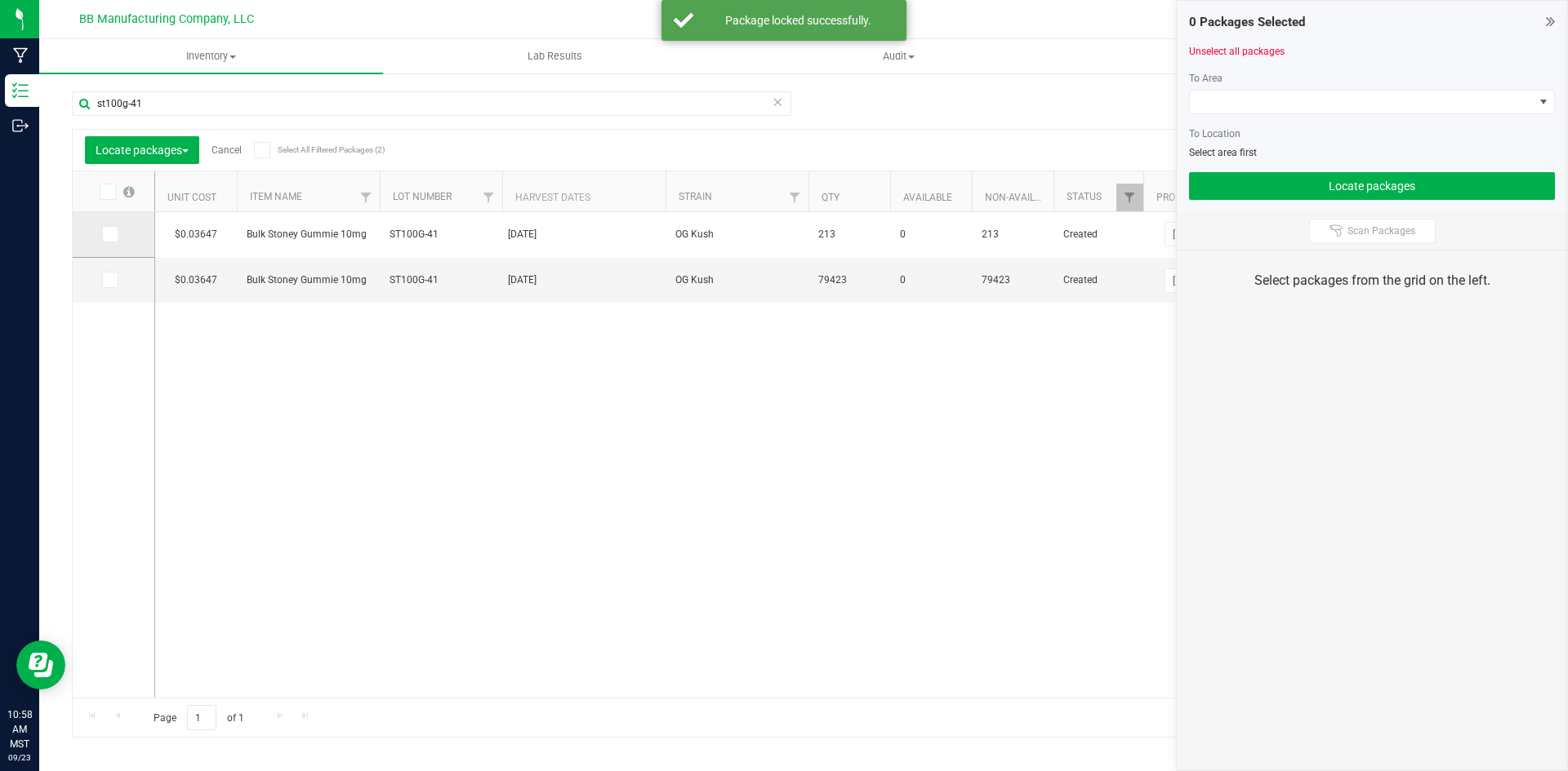
click at [112, 234] on icon at bounding box center [108, 234] width 11 height 0
click at [0, 0] on input "checkbox" at bounding box center [0, 0] width 0 height 0
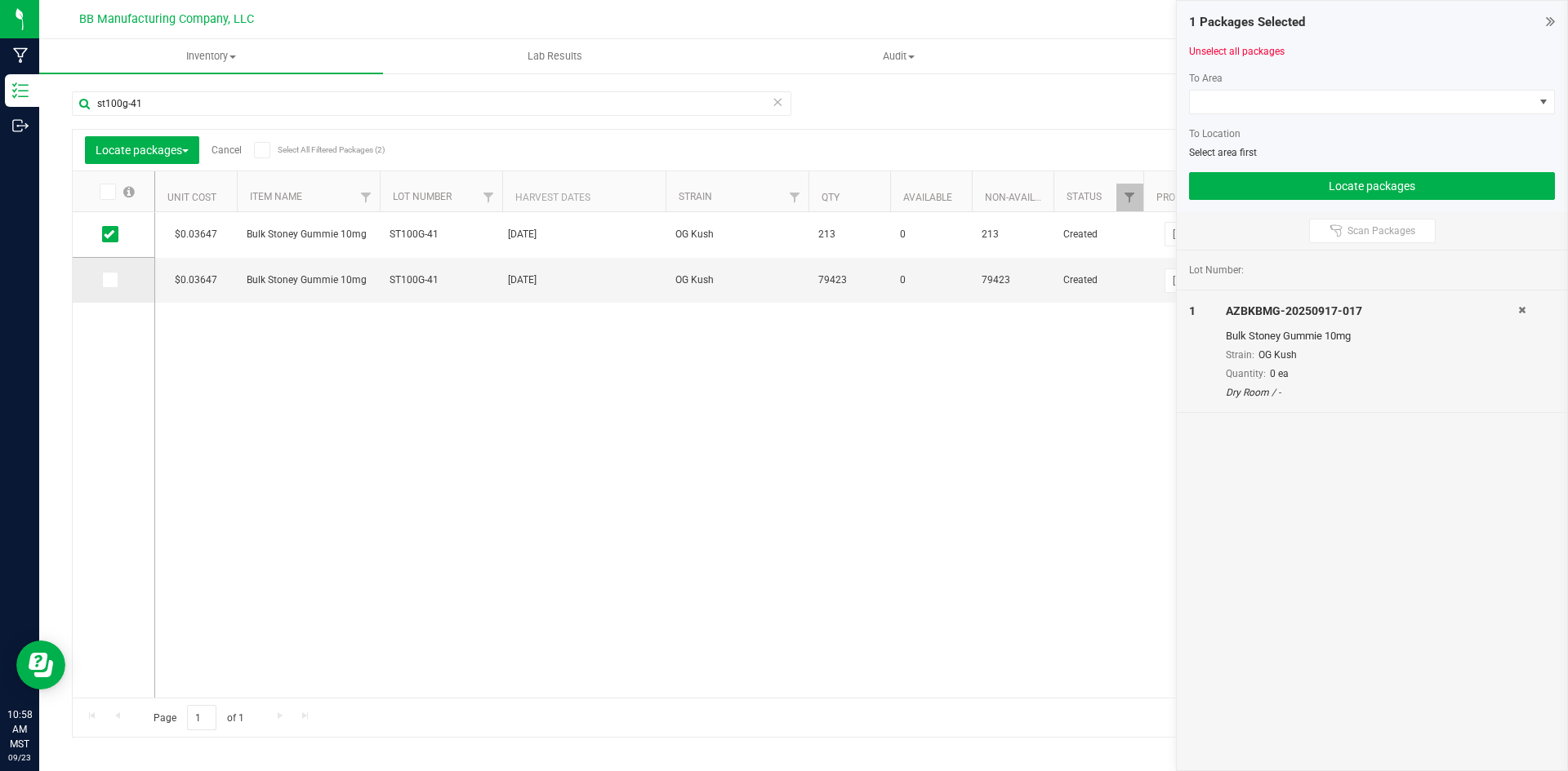
click at [108, 280] on icon at bounding box center [108, 280] width 11 height 0
click at [0, 0] on input "checkbox" at bounding box center [0, 0] width 0 height 0
click at [1348, 116] on div at bounding box center [1372, 120] width 366 height 13
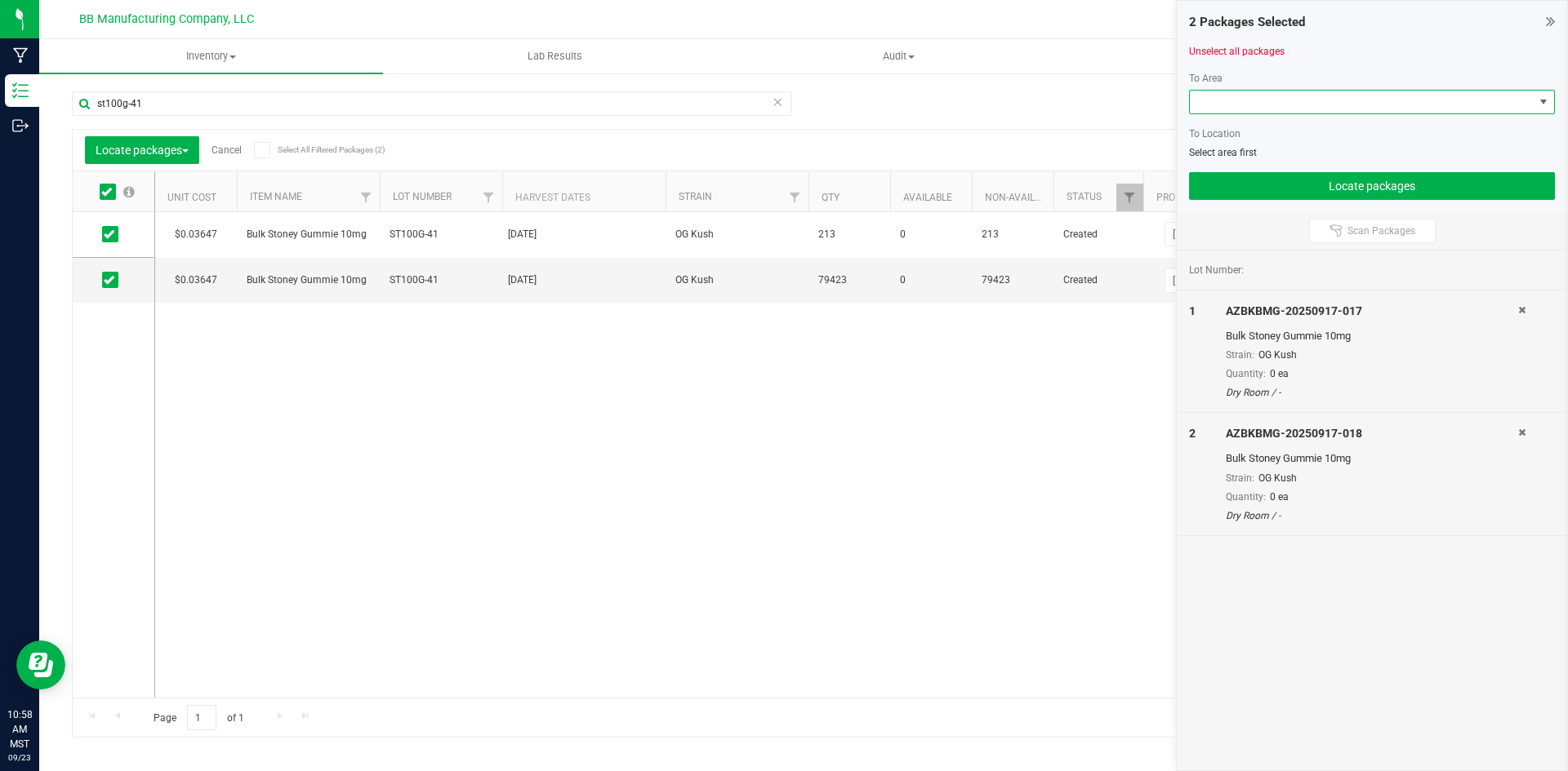
click at [1357, 101] on span at bounding box center [1362, 101] width 344 height 22
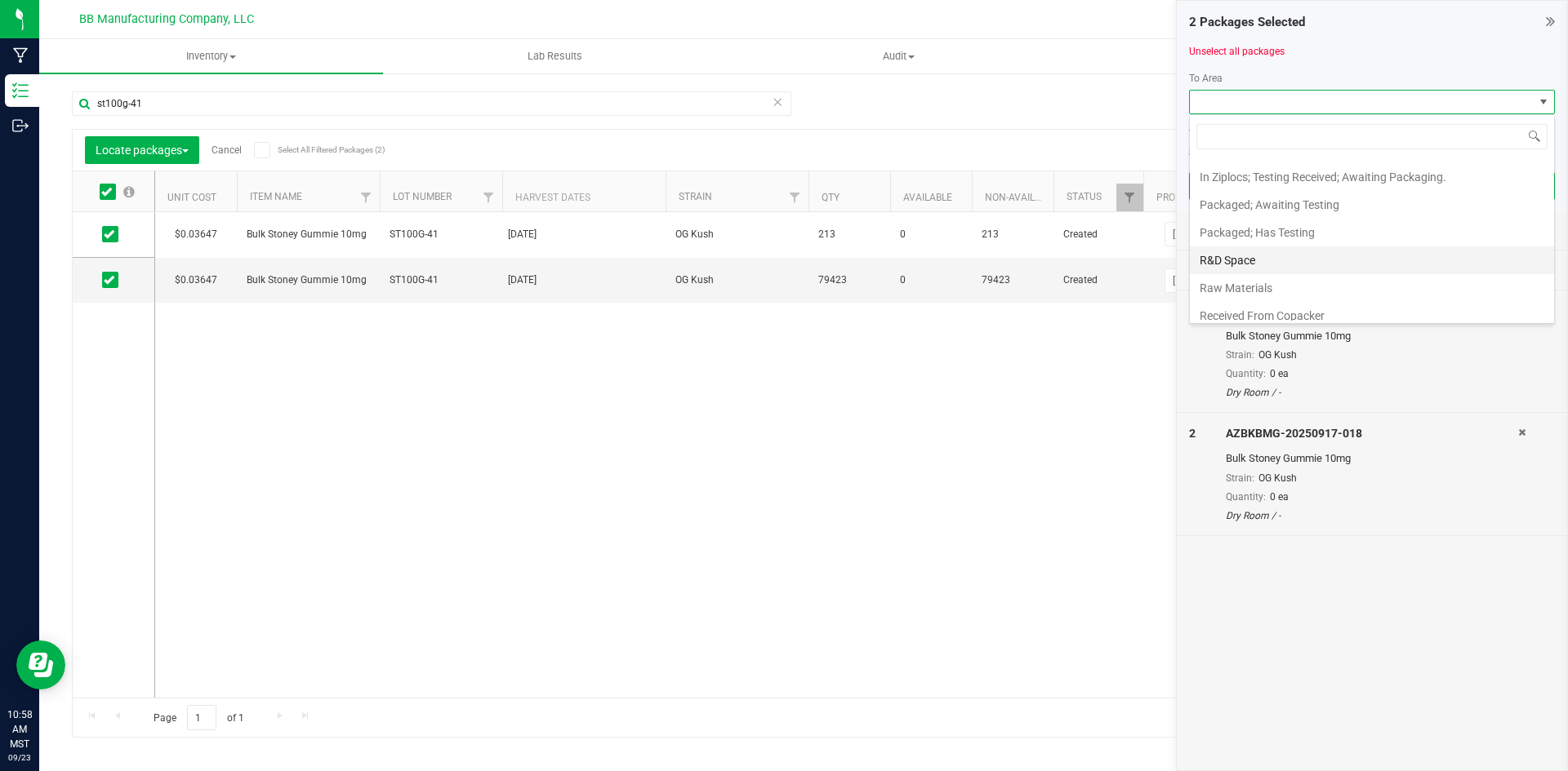
scroll to position [327, 0]
click at [1284, 233] on li "Packaged; Has Testing" at bounding box center [1372, 233] width 364 height 27
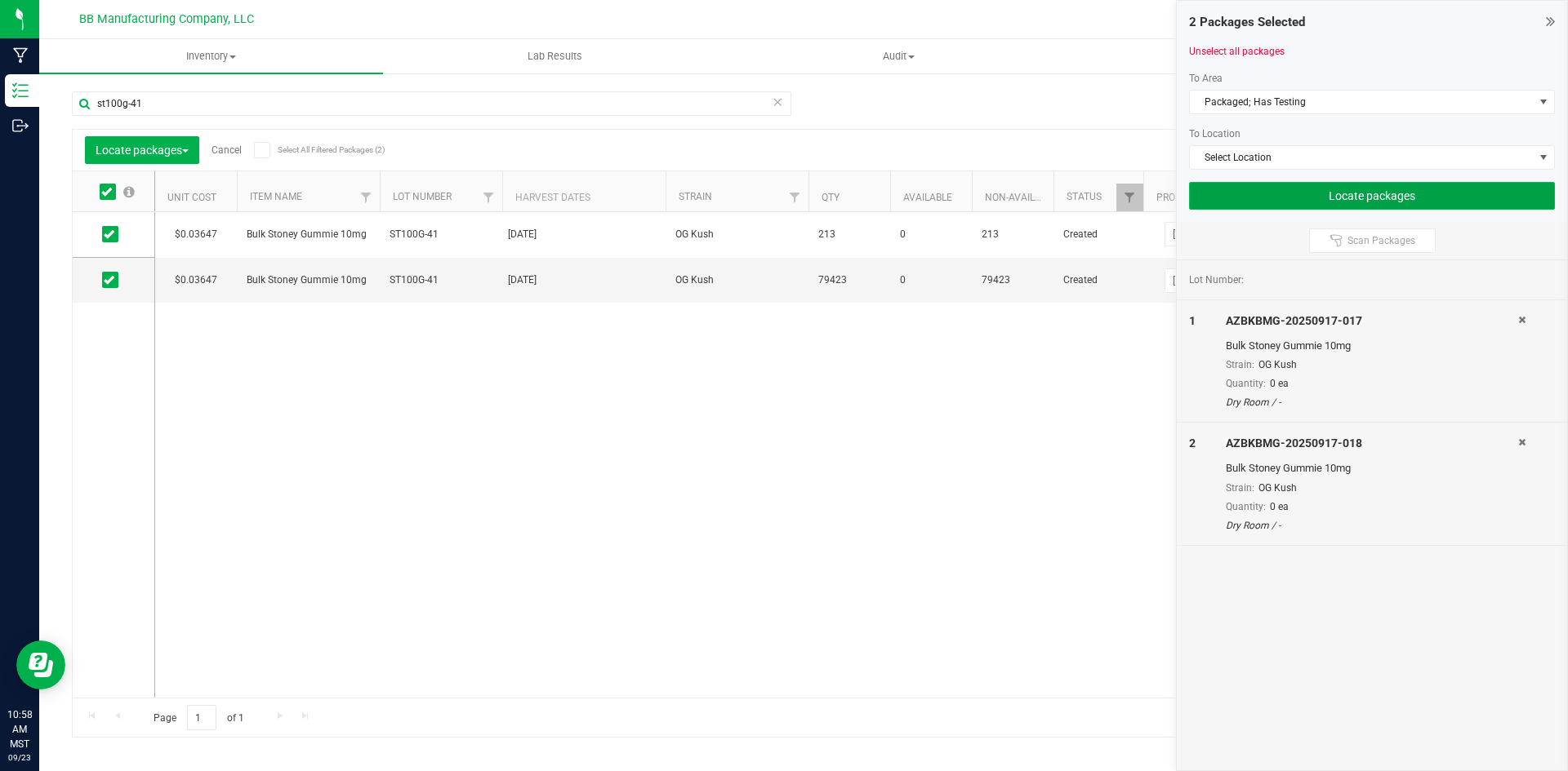
click at [1391, 197] on button "Locate packages" at bounding box center [1372, 196] width 366 height 27
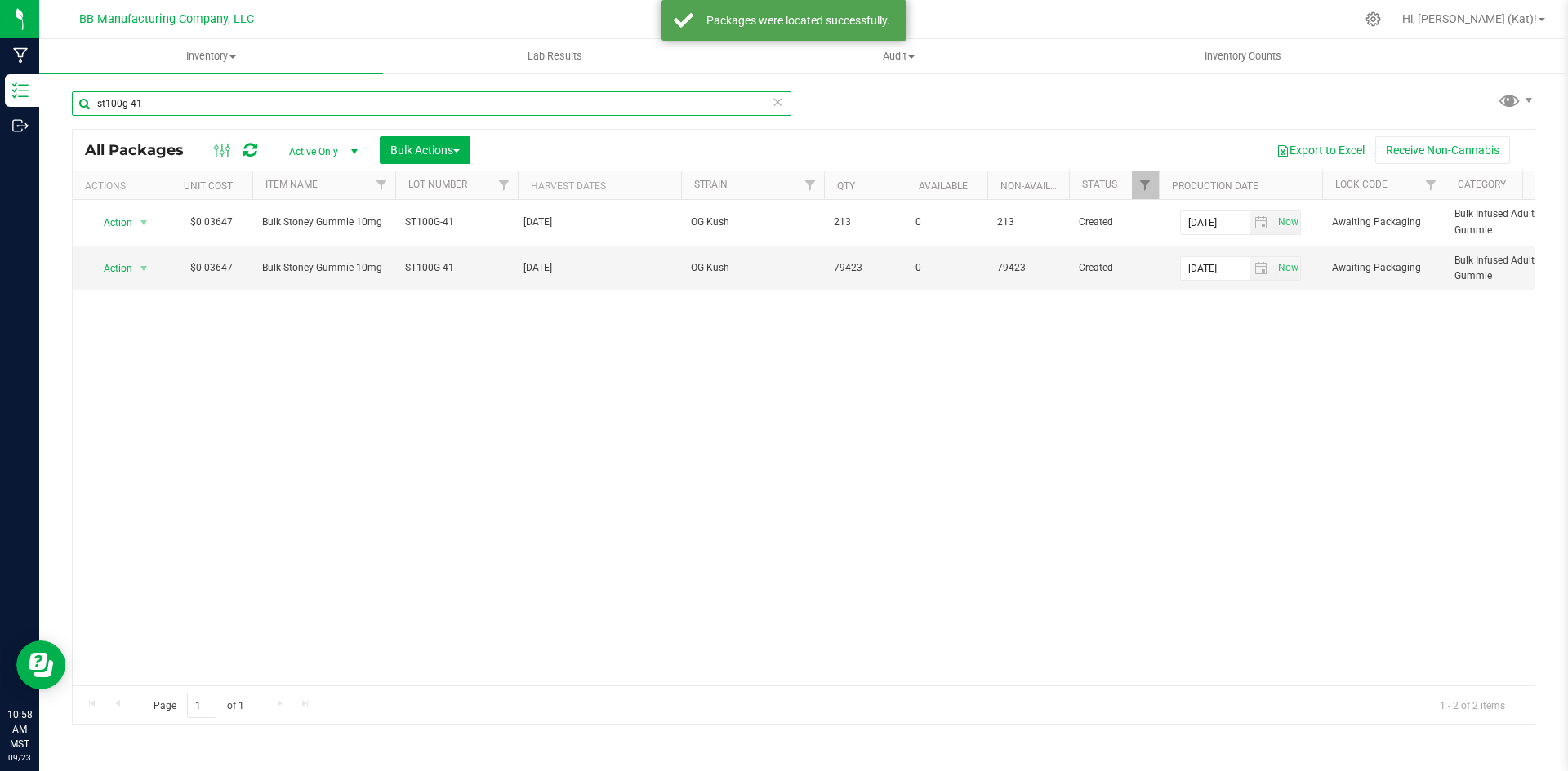
click at [219, 107] on input "st100g-41" at bounding box center [432, 103] width 720 height 24
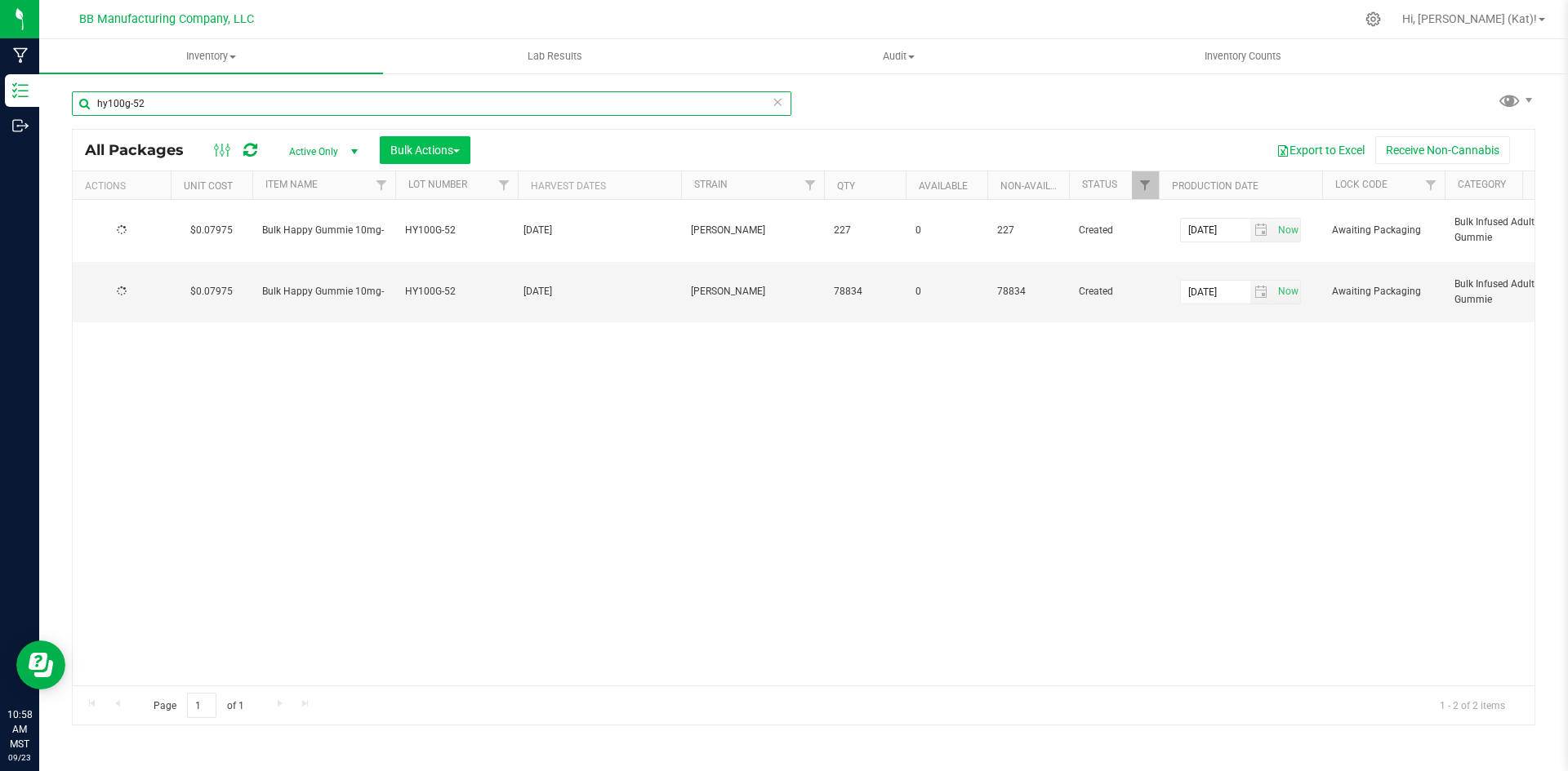
type input "hy100g-52"
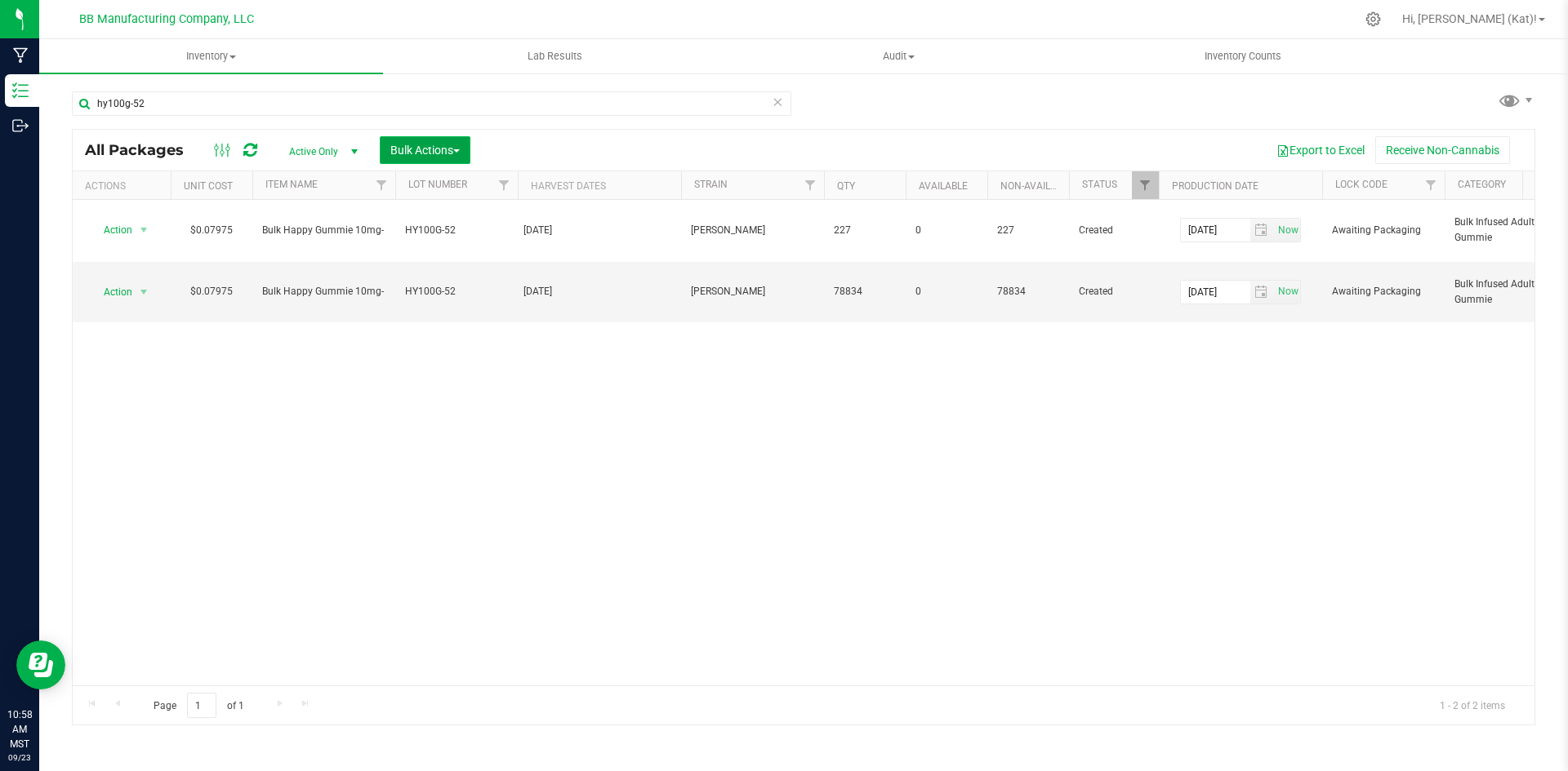
click at [460, 141] on button "Bulk Actions" at bounding box center [425, 150] width 91 height 27
click at [452, 268] on div "Locate packages" at bounding box center [441, 279] width 104 height 26
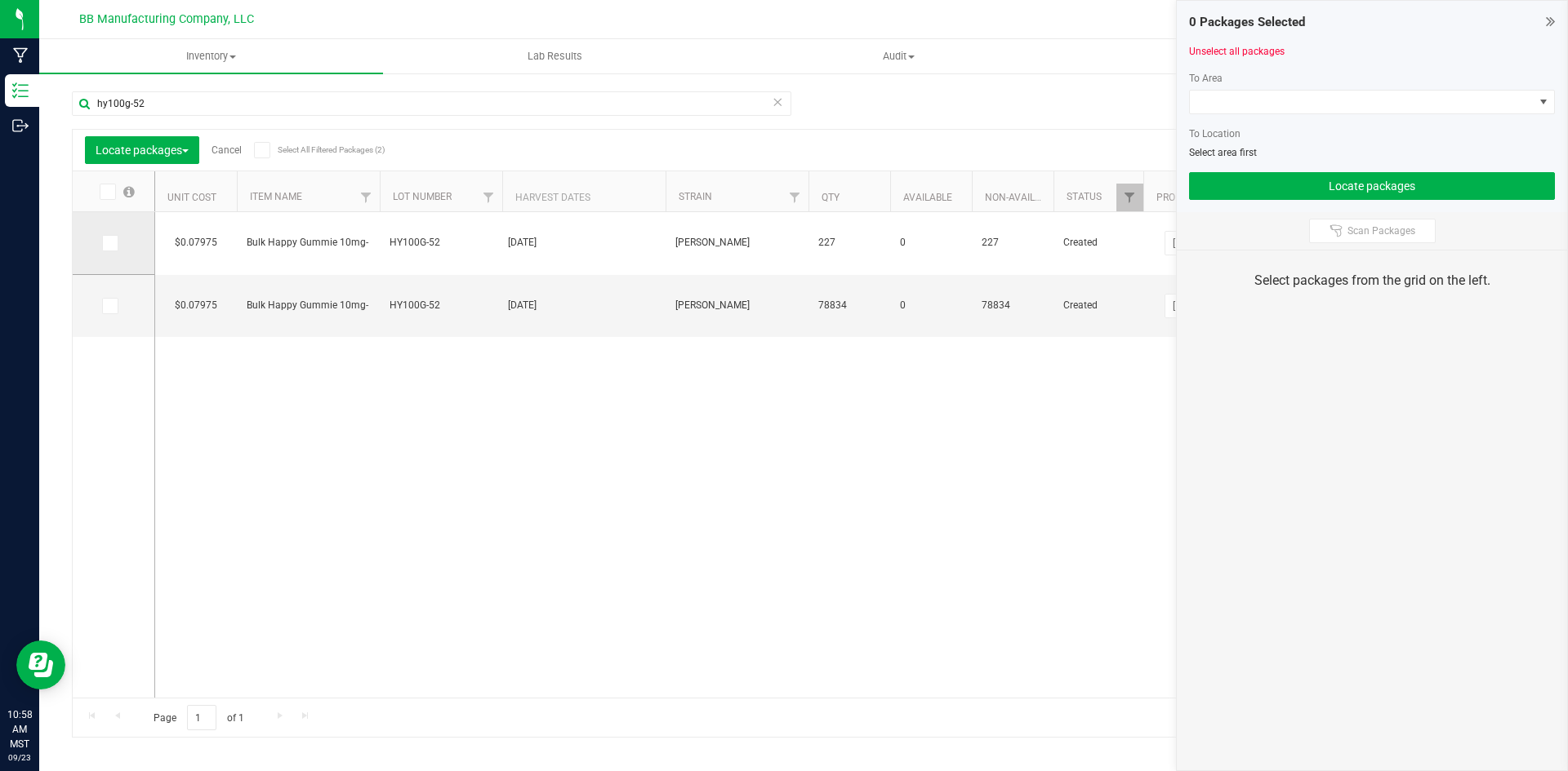
click at [117, 242] on span at bounding box center [110, 243] width 17 height 17
click at [0, 0] on input "checkbox" at bounding box center [0, 0] width 0 height 0
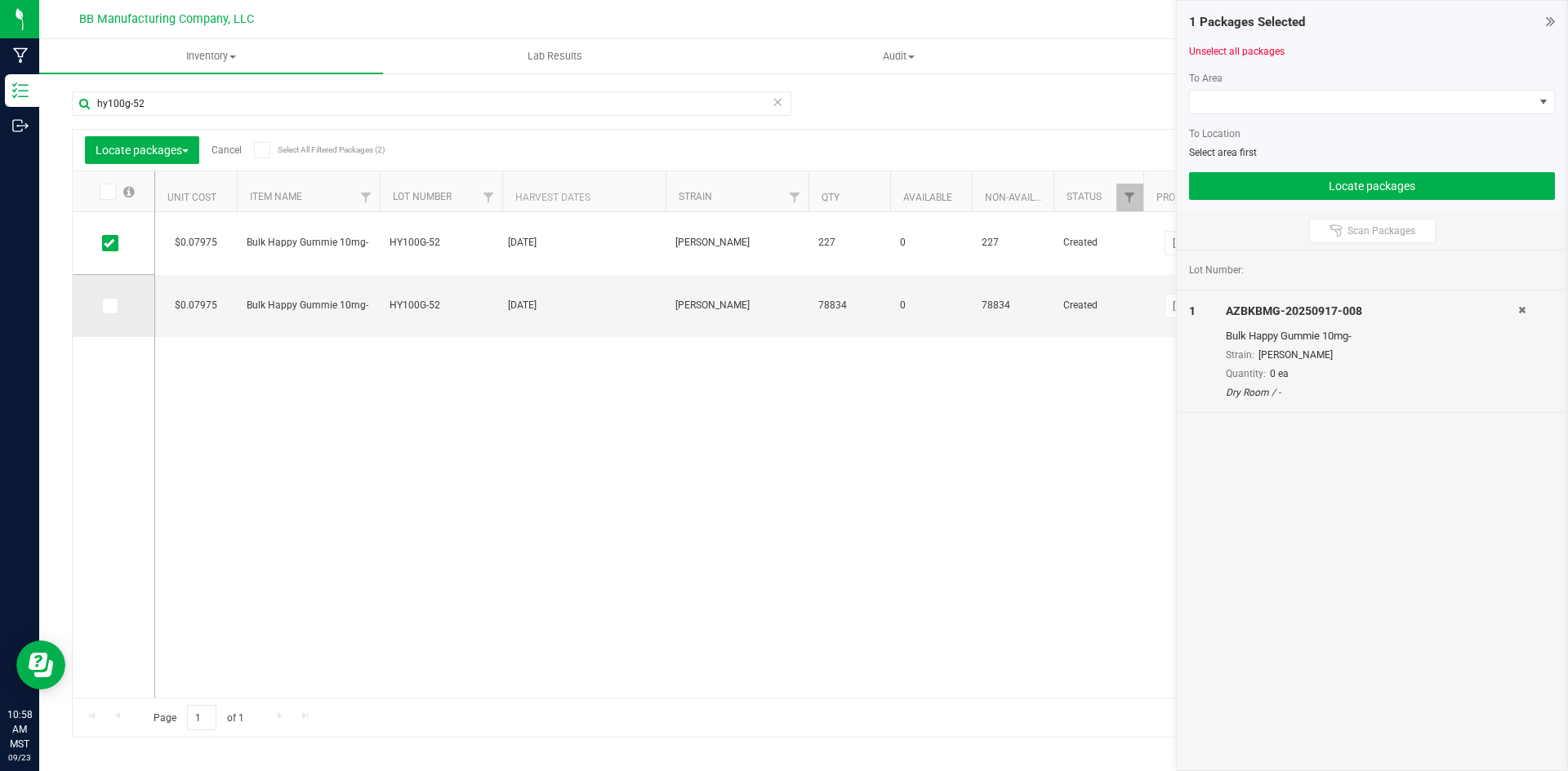
click at [110, 306] on icon at bounding box center [108, 306] width 11 height 0
click at [0, 0] on input "checkbox" at bounding box center [0, 0] width 0 height 0
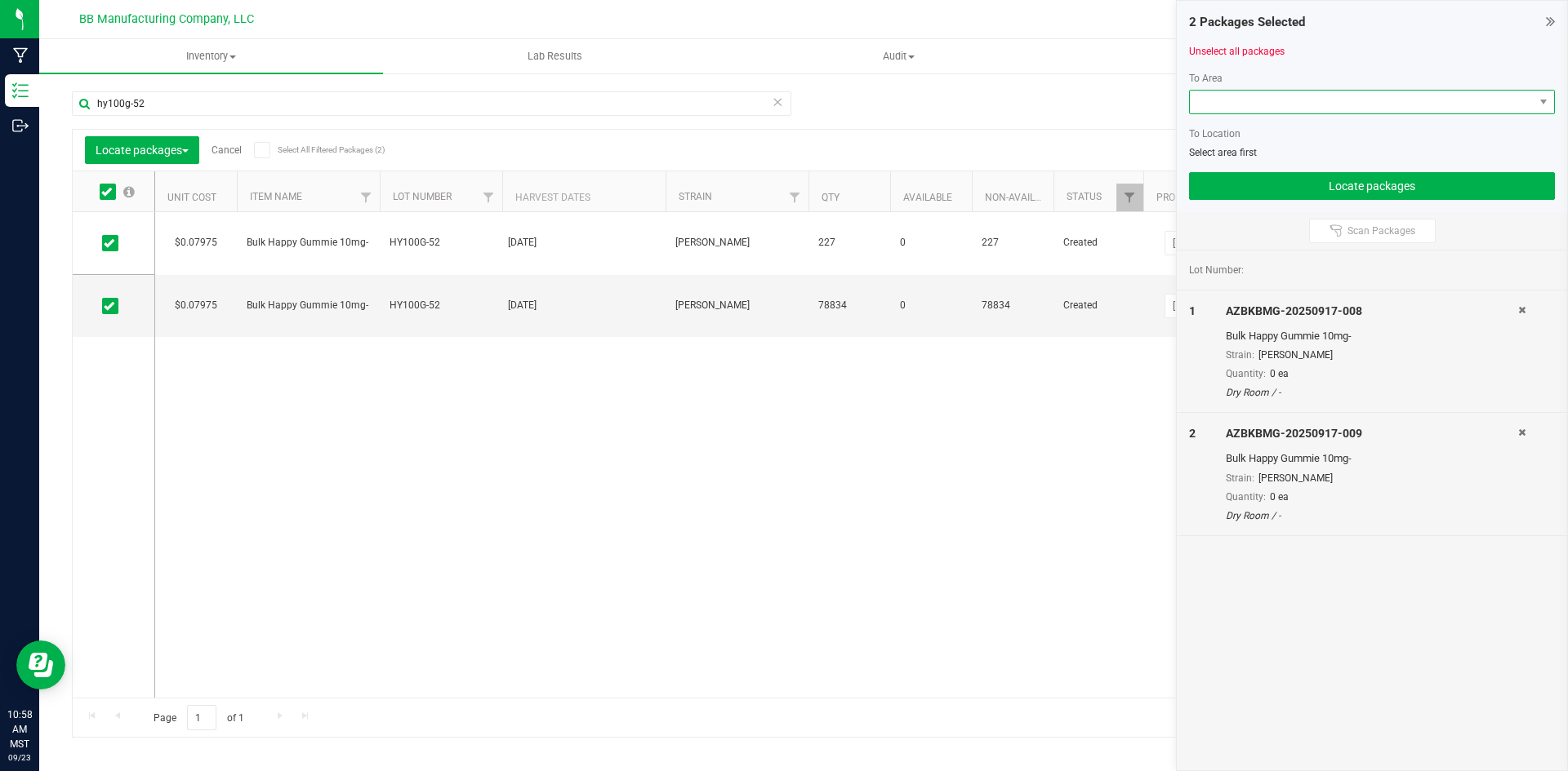
click at [1291, 96] on span at bounding box center [1362, 101] width 344 height 22
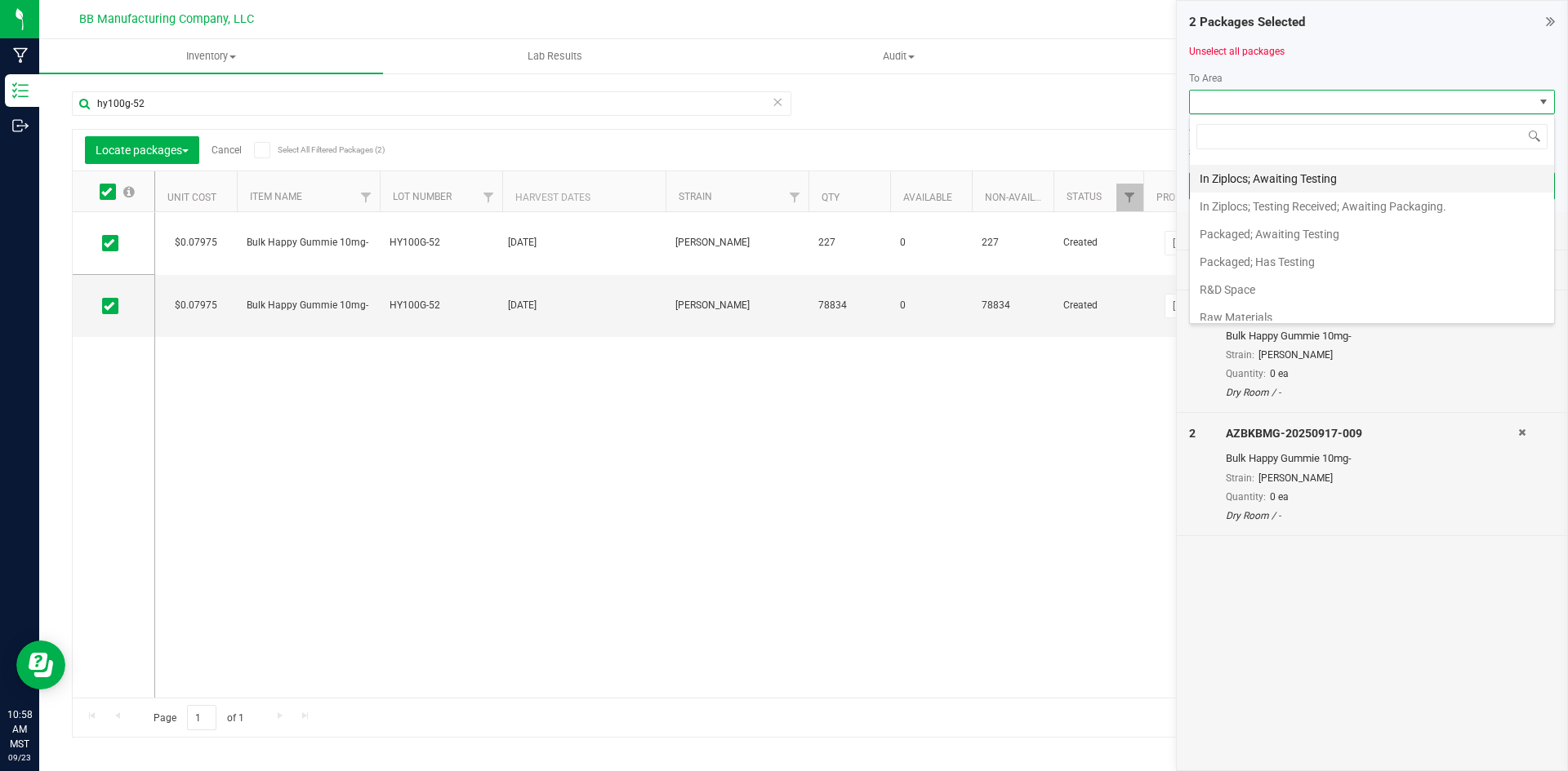
scroll to position [327, 0]
click at [1306, 234] on li "Packaged; Has Testing" at bounding box center [1372, 233] width 364 height 27
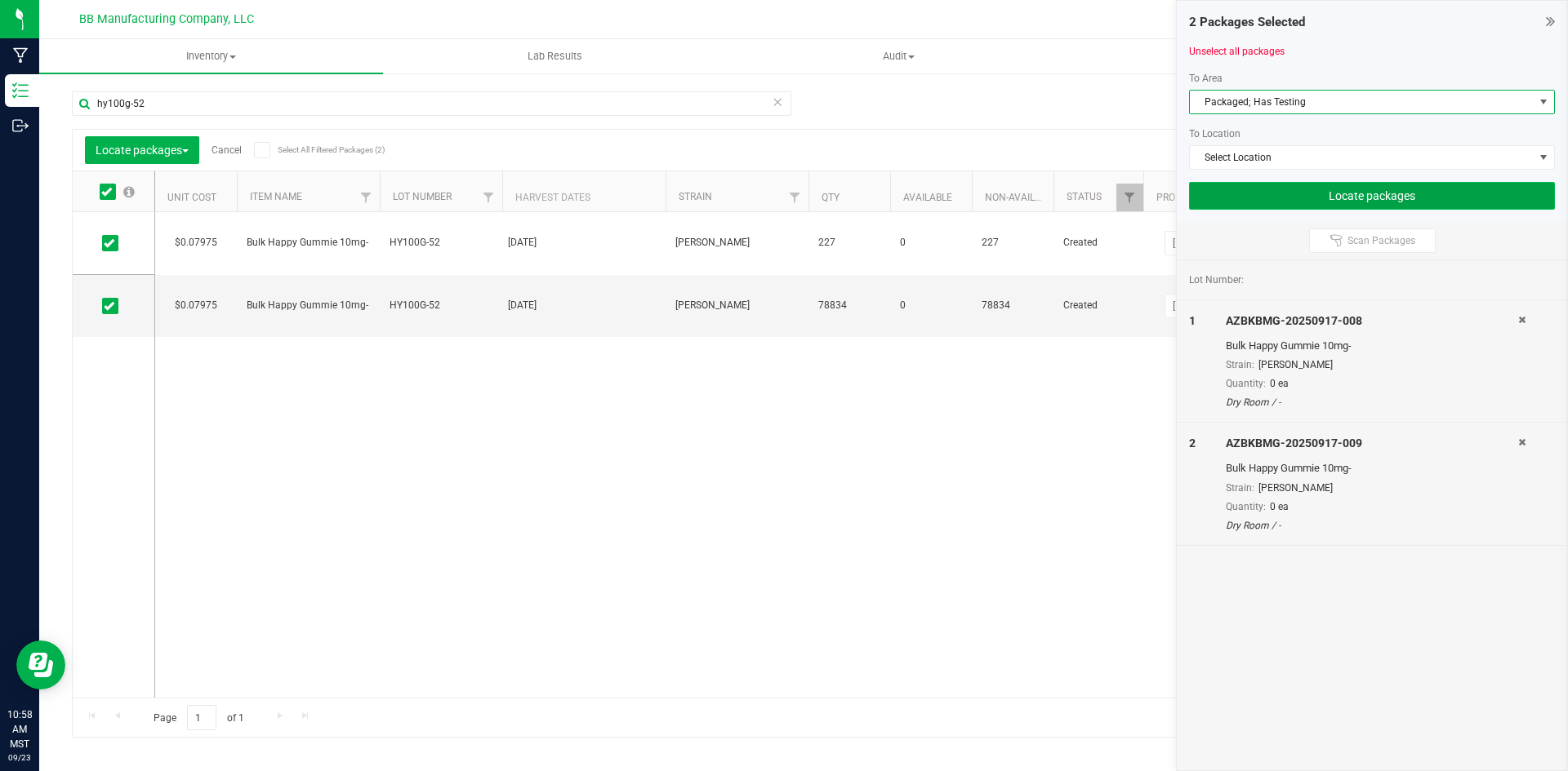
click at [1371, 183] on button "Locate packages" at bounding box center [1372, 196] width 366 height 27
